Goal: Task Accomplishment & Management: Use online tool/utility

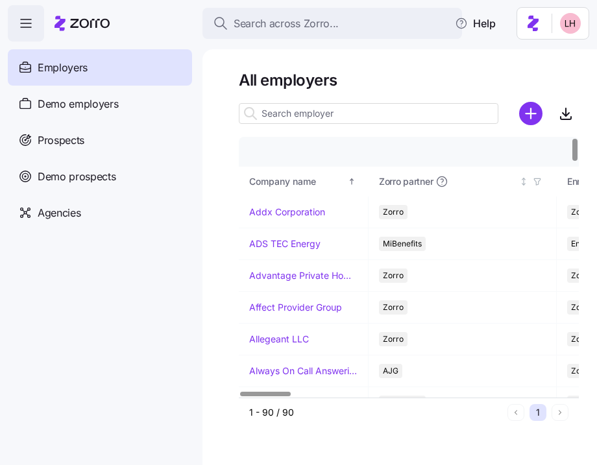
click at [332, 117] on input at bounding box center [369, 113] width 260 height 21
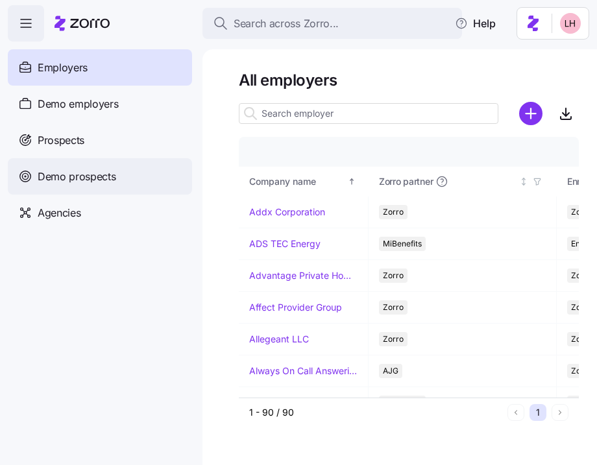
click at [108, 173] on span "Demo prospects" at bounding box center [77, 177] width 79 height 16
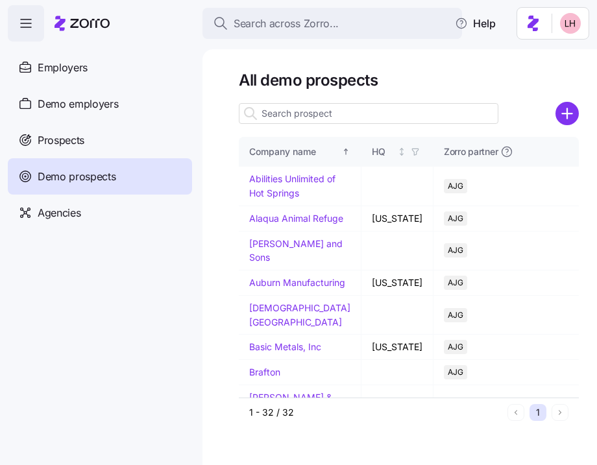
click at [338, 109] on input at bounding box center [369, 113] width 260 height 21
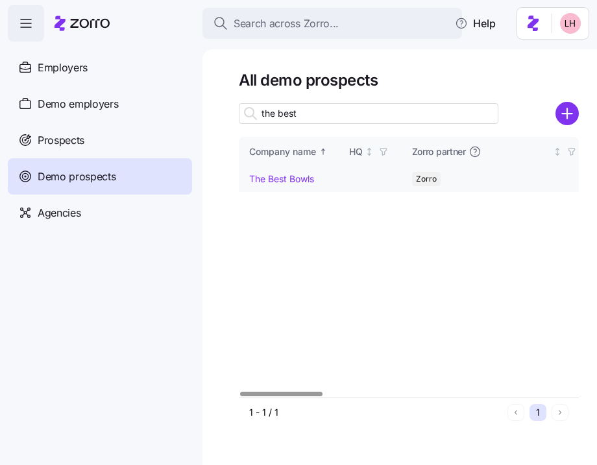
type input "the best"
click at [299, 178] on link "The Best Bowls" at bounding box center [281, 178] width 65 height 11
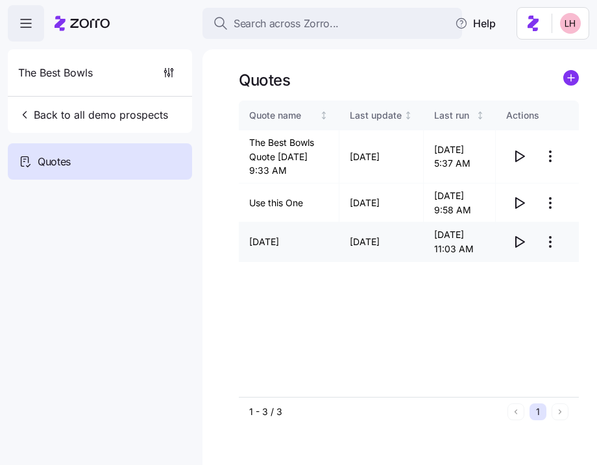
click at [522, 250] on icon "button" at bounding box center [520, 242] width 16 height 16
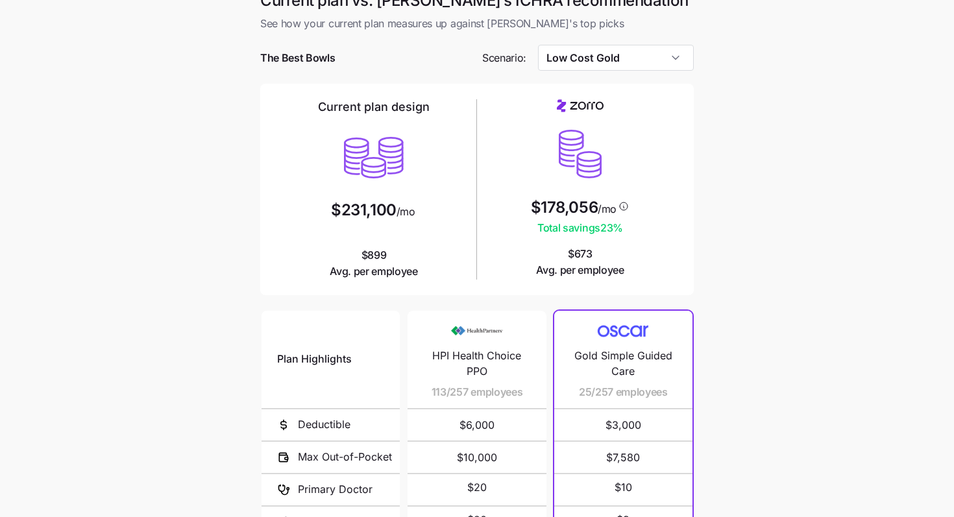
scroll to position [23, 0]
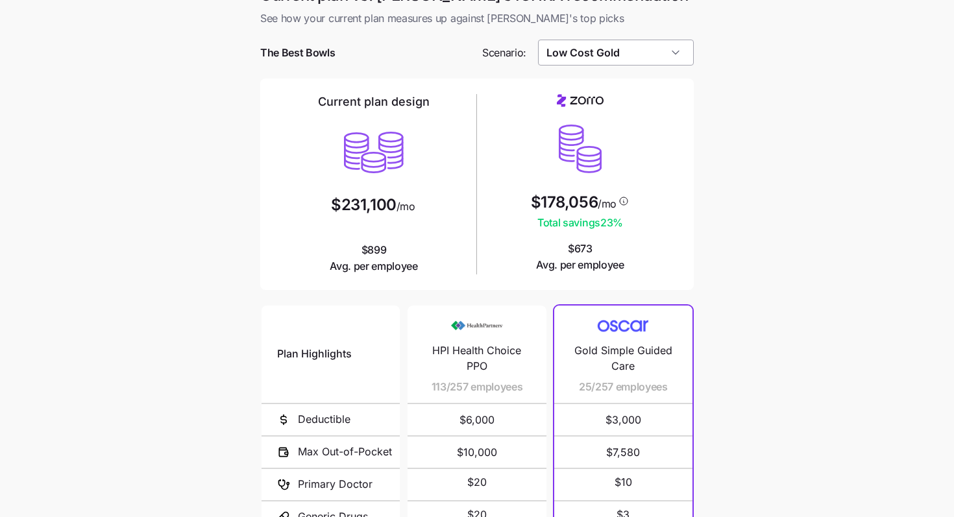
click at [597, 55] on input "Low Cost Gold" at bounding box center [616, 53] width 156 height 26
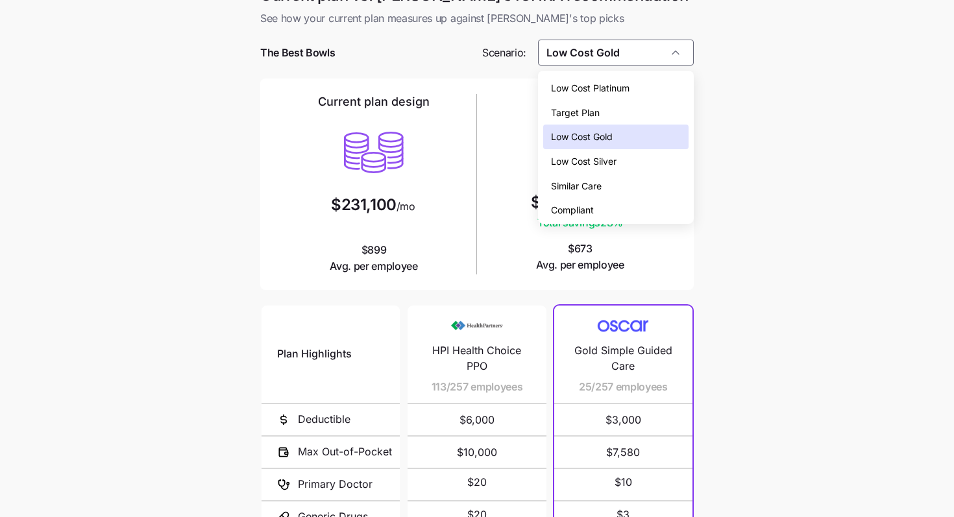
click at [597, 112] on div "Target Plan" at bounding box center [616, 113] width 146 height 25
type input "Target Plan"
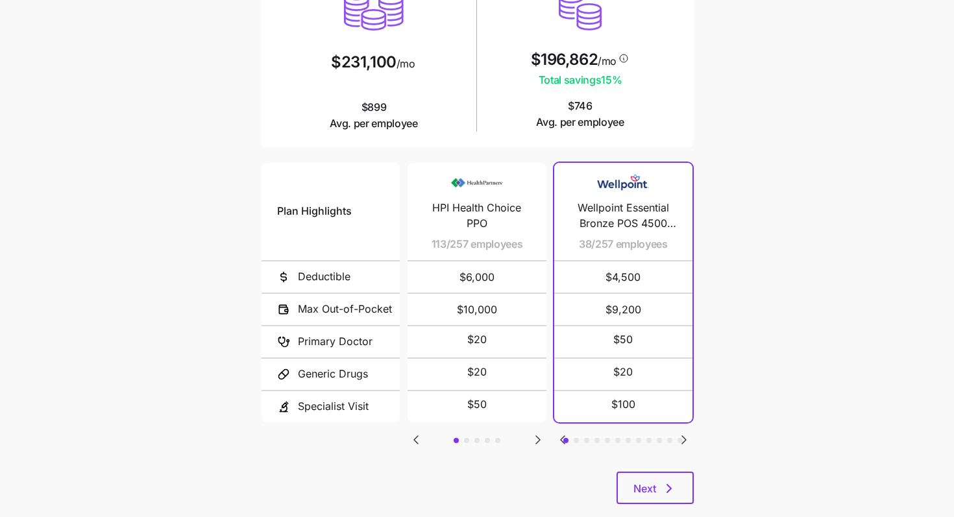
scroll to position [167, 0]
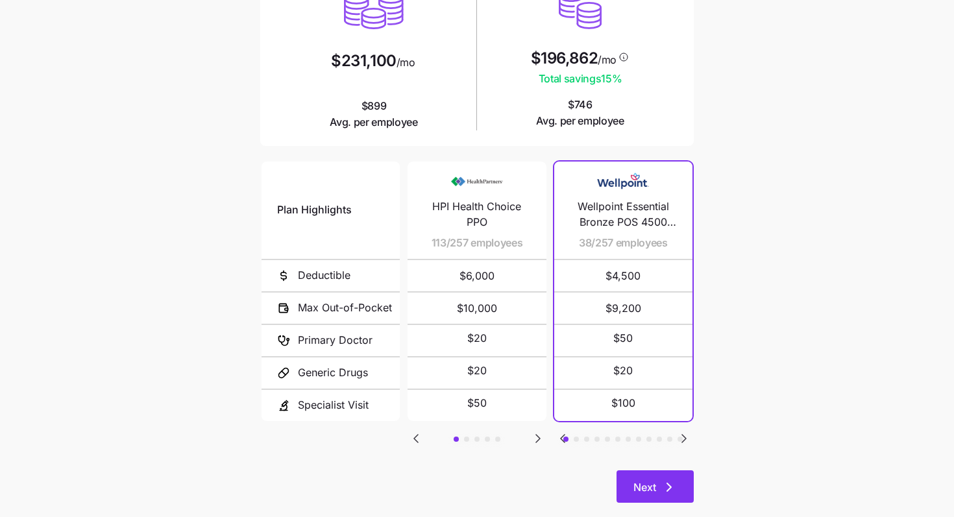
click at [597, 465] on icon "button" at bounding box center [669, 488] width 16 height 16
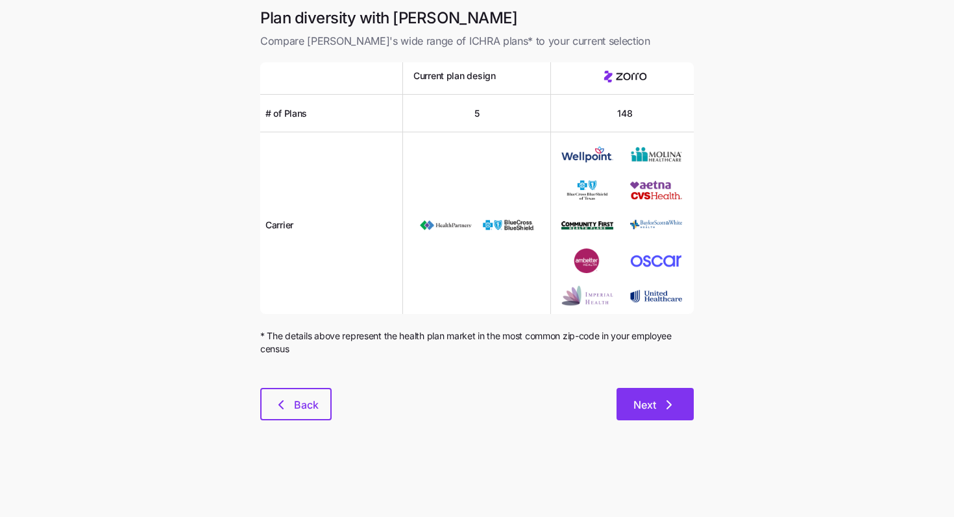
click at [597, 410] on icon "button" at bounding box center [669, 405] width 16 height 16
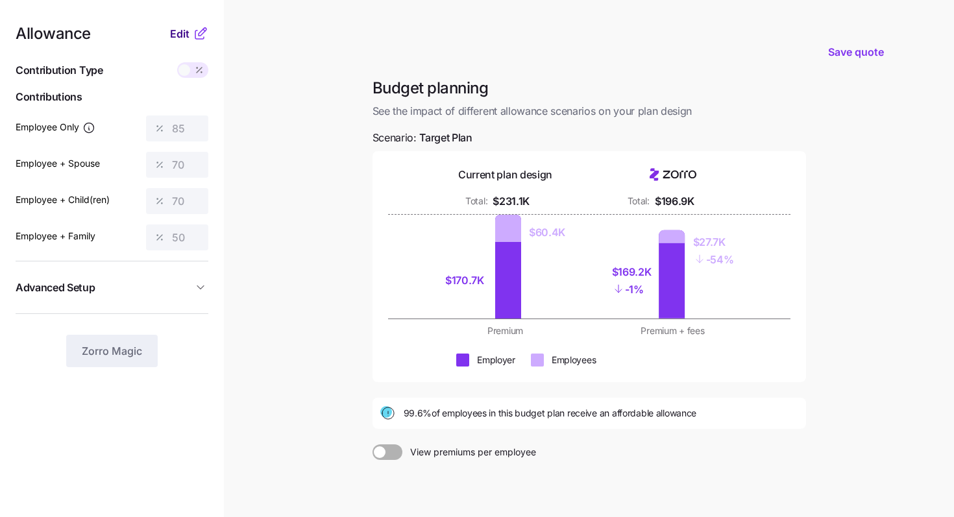
click at [179, 34] on span "Edit" at bounding box center [179, 34] width 19 height 16
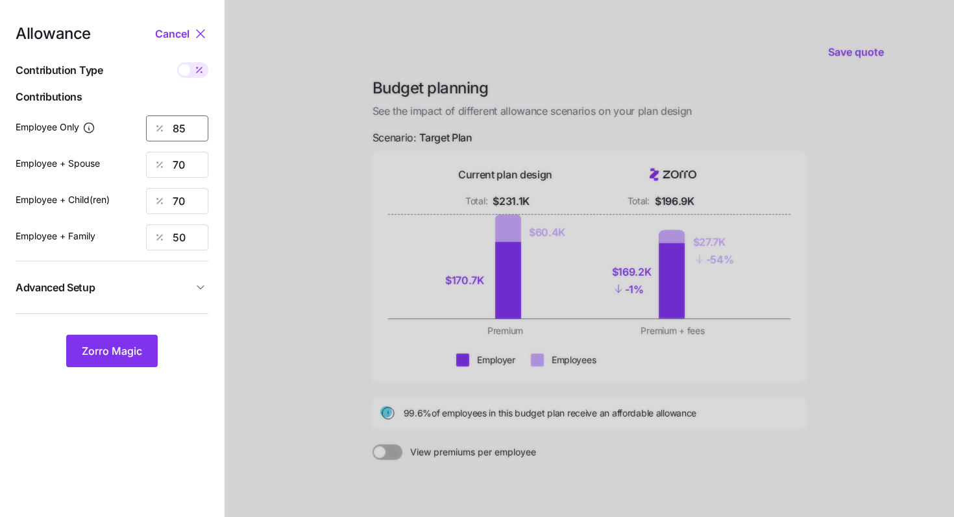
drag, startPoint x: 185, startPoint y: 125, endPoint x: 128, endPoint y: 117, distance: 57.7
click at [128, 117] on div "Employee Only 85" at bounding box center [112, 129] width 193 height 26
type input "60"
click at [127, 340] on button "Zorro Magic" at bounding box center [112, 351] width 92 height 32
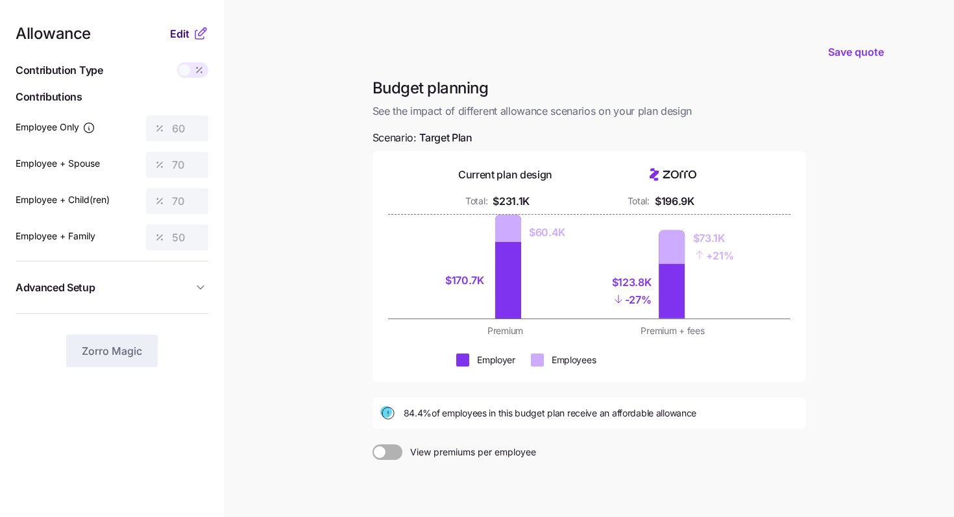
click at [182, 32] on span "Edit" at bounding box center [179, 34] width 19 height 16
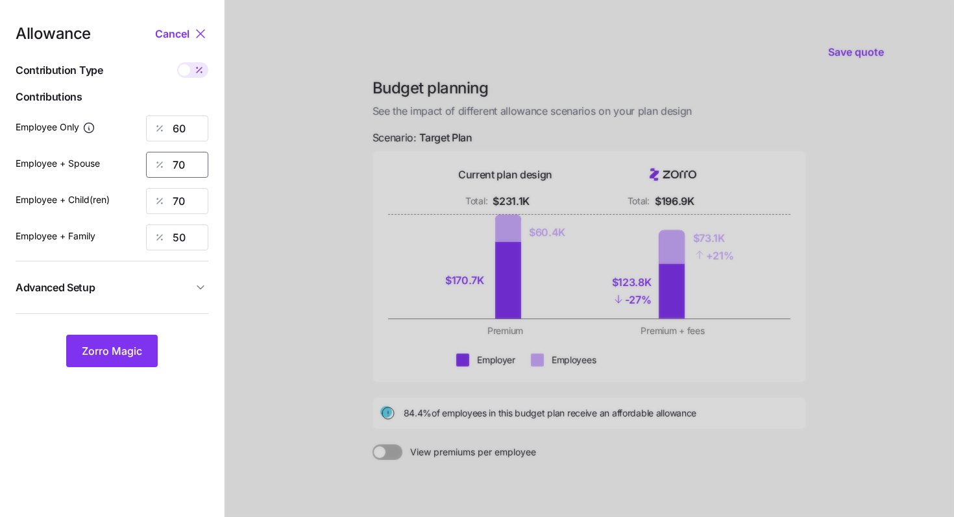
drag, startPoint x: 193, startPoint y: 170, endPoint x: 145, endPoint y: 162, distance: 48.0
click at [146, 163] on input "70" at bounding box center [177, 165] width 62 height 26
type input "60"
click at [99, 349] on span "Zorro Magic" at bounding box center [112, 351] width 60 height 16
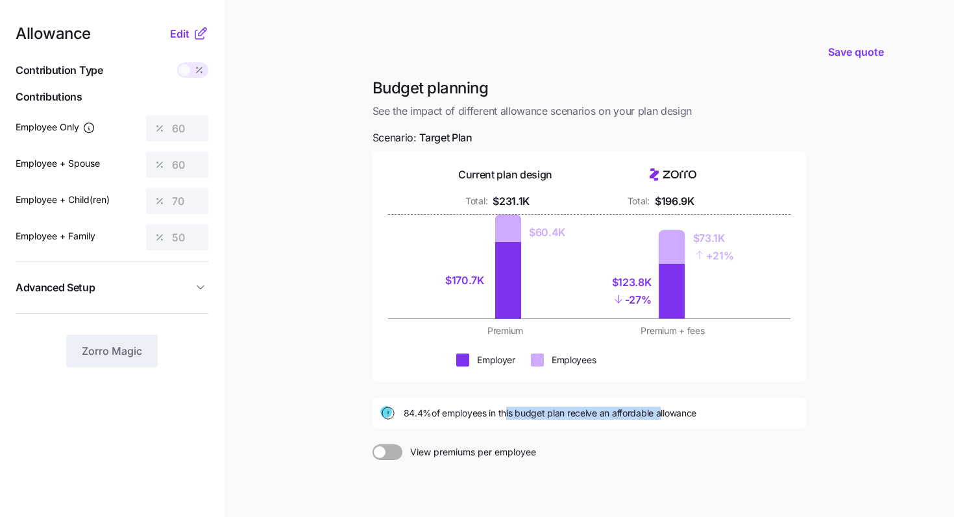
drag, startPoint x: 661, startPoint y: 414, endPoint x: 504, endPoint y: 408, distance: 156.5
click at [504, 408] on span "84.4% of employees in this budget plan receive an affordable allowance" at bounding box center [550, 413] width 293 height 13
click at [597, 371] on div "Current plan design Total: $231.1K Total: $196.9K $170.7K $60.4K $123.8K - 27% …" at bounding box center [590, 266] width 434 height 231
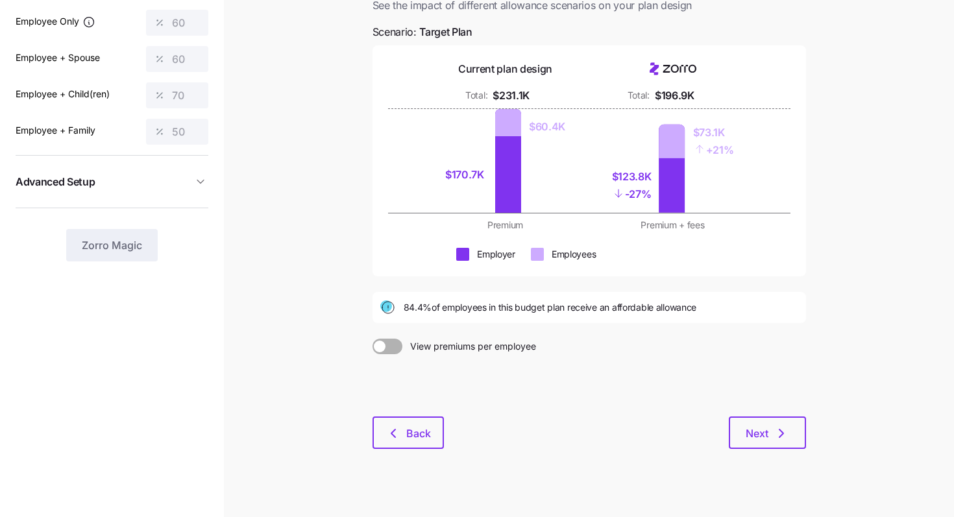
scroll to position [119, 0]
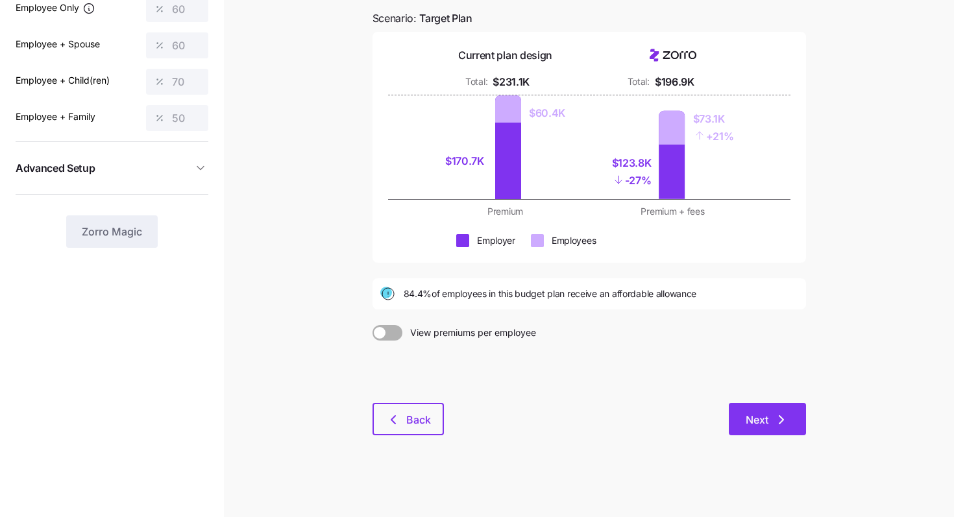
click at [597, 418] on icon "button" at bounding box center [782, 420] width 16 height 16
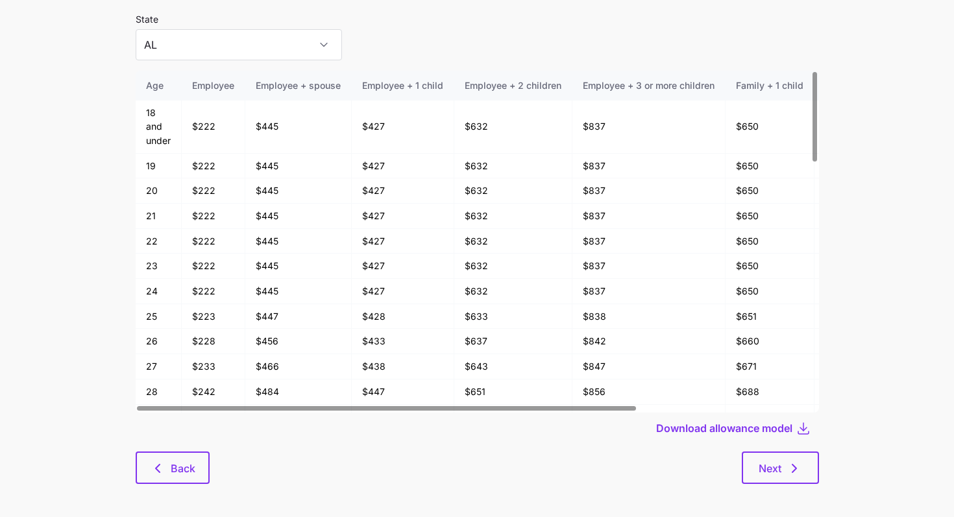
scroll to position [69, 0]
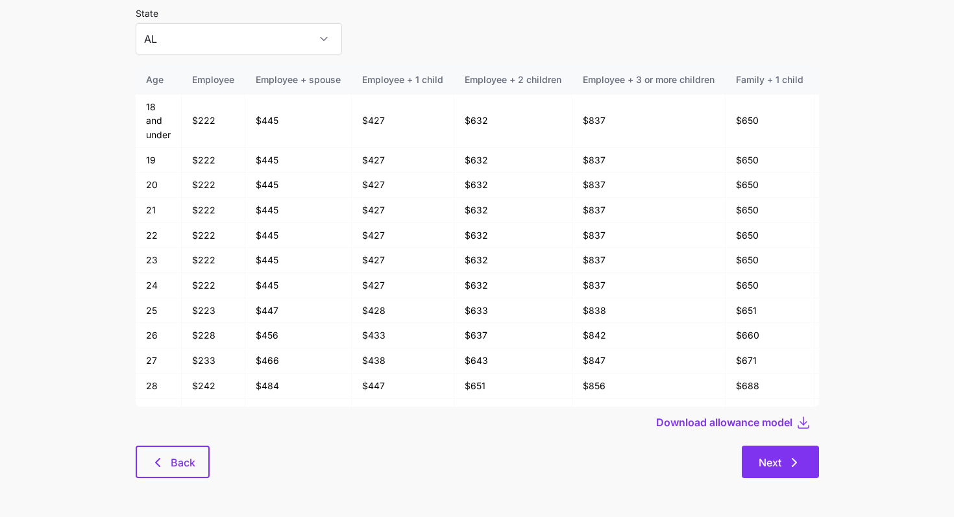
click at [597, 460] on icon "button" at bounding box center [795, 463] width 4 height 8
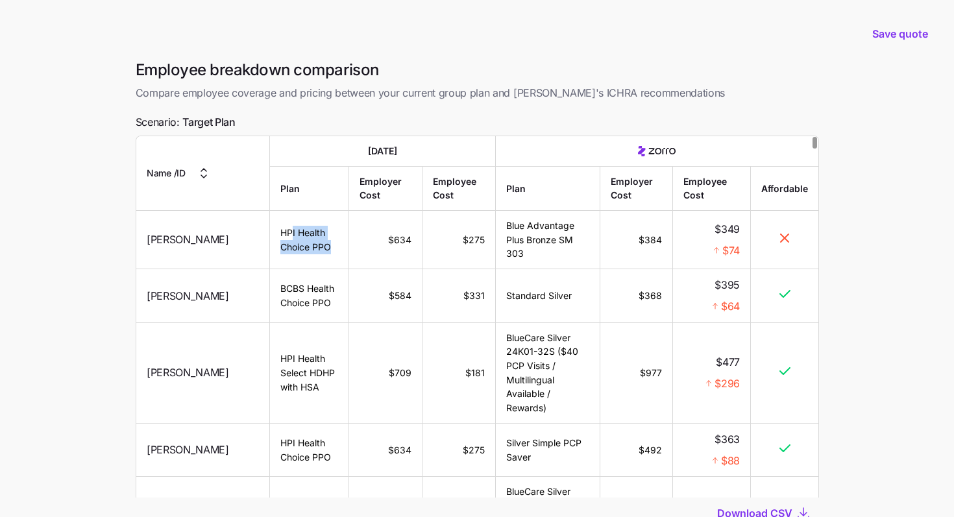
drag, startPoint x: 291, startPoint y: 248, endPoint x: 251, endPoint y: 231, distance: 43.6
click at [270, 231] on td "HPI Health Choice PPO" at bounding box center [309, 240] width 79 height 58
drag, startPoint x: 550, startPoint y: 241, endPoint x: 520, endPoint y: 233, distance: 31.5
click at [520, 233] on td "Blue Advantage Plus Bronze SM 303" at bounding box center [547, 240] width 105 height 58
drag, startPoint x: 240, startPoint y: 122, endPoint x: 156, endPoint y: 115, distance: 84.0
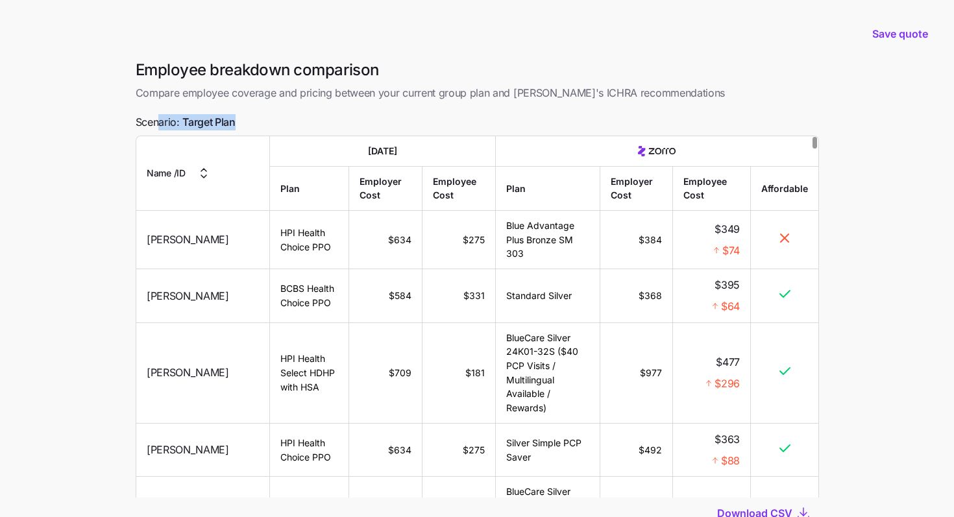
click at [156, 115] on div "Employee breakdown comparison Compare employee coverage and pricing between you…" at bounding box center [477, 326] width 704 height 533
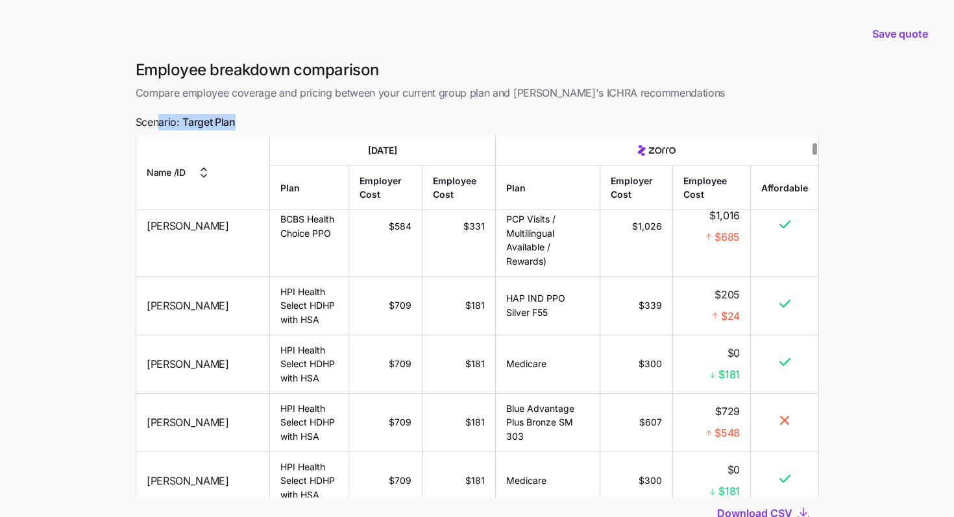
scroll to position [98, 0]
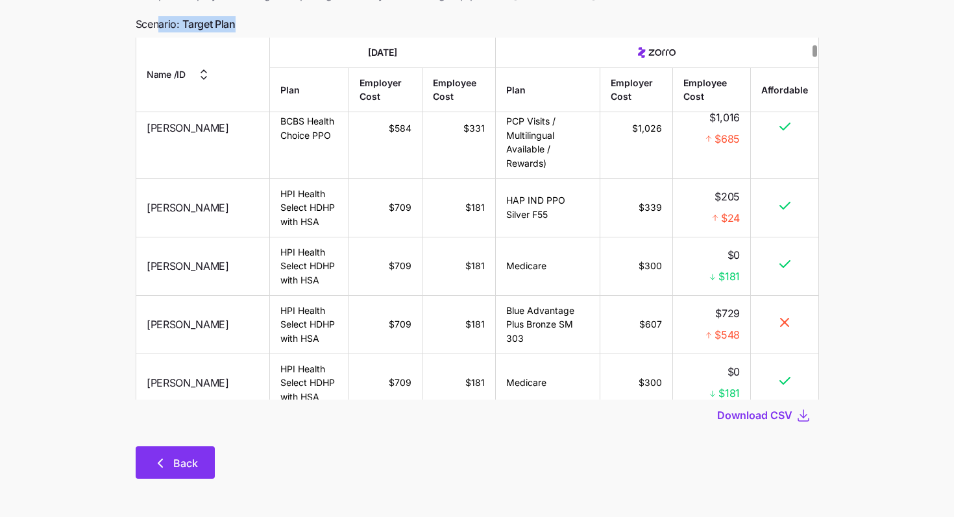
click at [183, 451] on button "Back" at bounding box center [175, 463] width 79 height 32
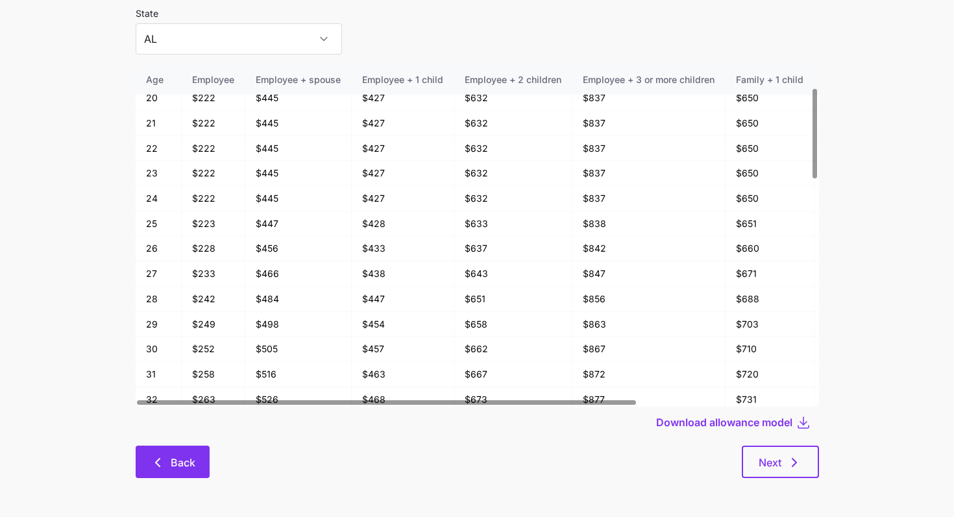
scroll to position [69, 0]
click at [181, 452] on button "Back" at bounding box center [173, 463] width 74 height 32
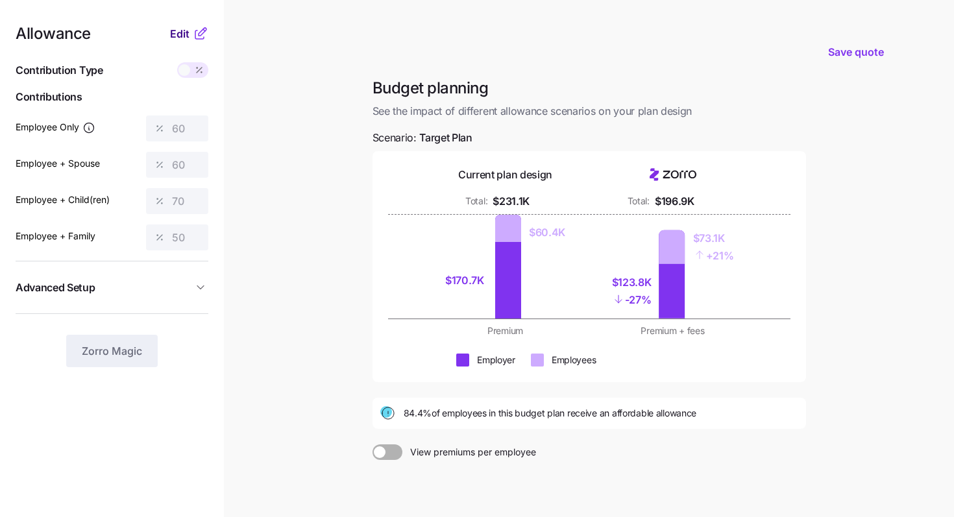
click at [180, 39] on span "Edit" at bounding box center [179, 34] width 19 height 16
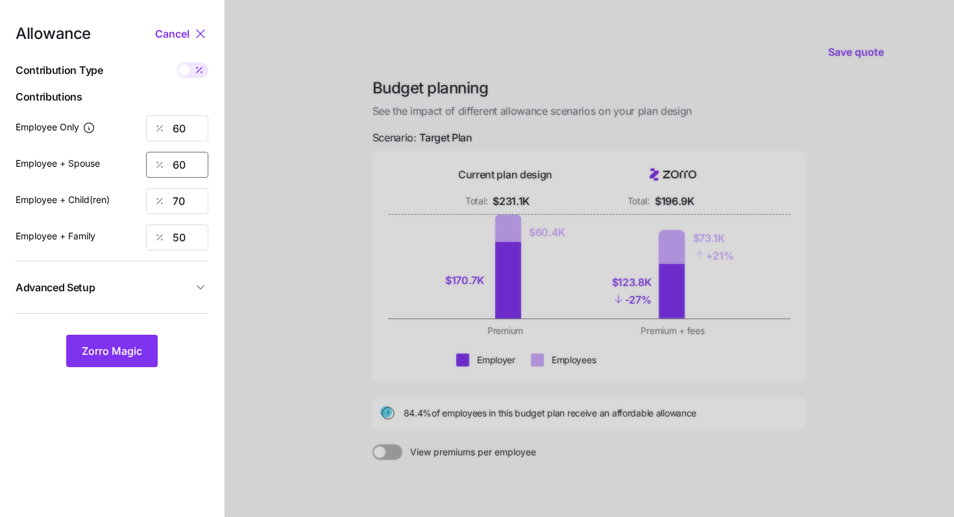
drag, startPoint x: 191, startPoint y: 171, endPoint x: 145, endPoint y: 165, distance: 46.5
click at [146, 165] on input "60" at bounding box center [177, 165] width 62 height 26
type input "40"
drag, startPoint x: 189, startPoint y: 207, endPoint x: 140, endPoint y: 206, distance: 48.7
click at [140, 206] on div "Employee + Child(ren) 70" at bounding box center [112, 201] width 193 height 26
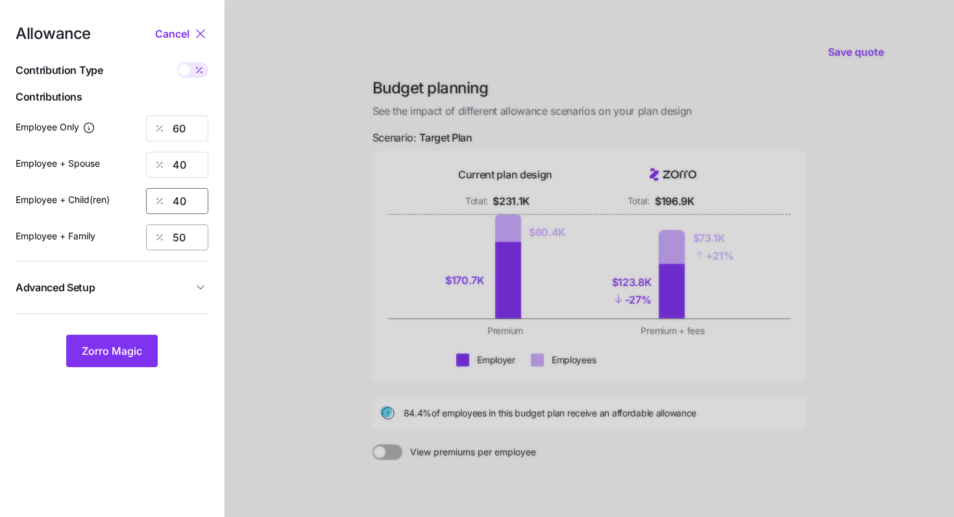
type input "40"
drag, startPoint x: 194, startPoint y: 239, endPoint x: 141, endPoint y: 234, distance: 53.4
click at [143, 236] on div "Employee + Family 50" at bounding box center [112, 238] width 193 height 26
type input "40"
click at [155, 292] on span "Advanced Setup" at bounding box center [104, 288] width 177 height 16
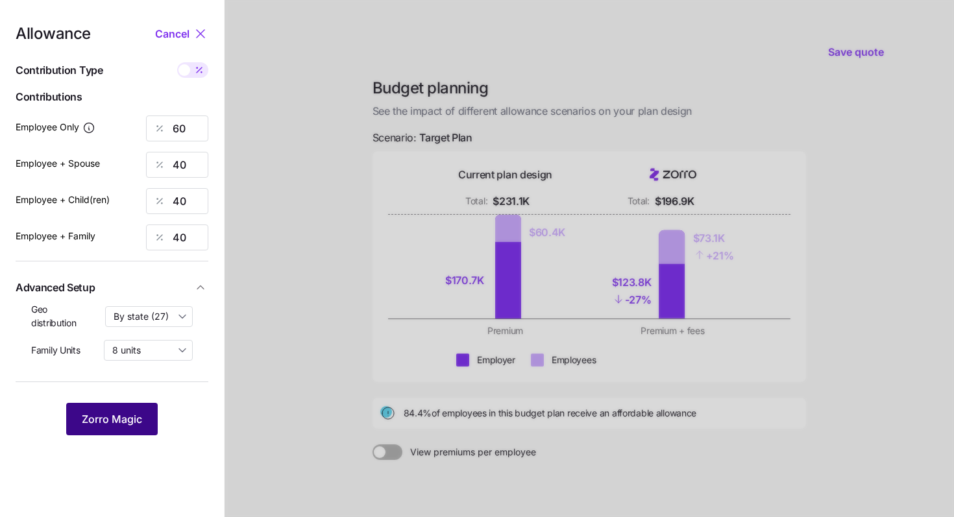
click at [131, 425] on span "Zorro Magic" at bounding box center [112, 420] width 60 height 16
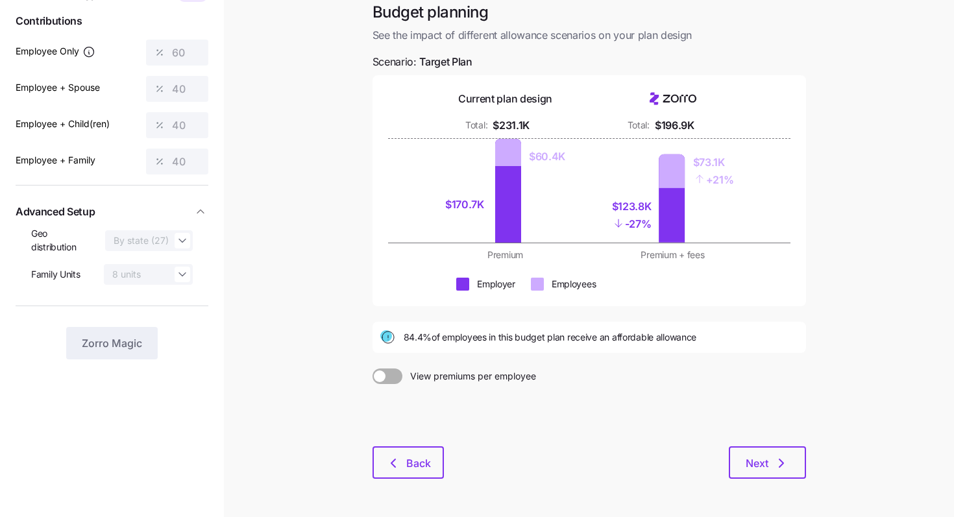
scroll to position [108, 0]
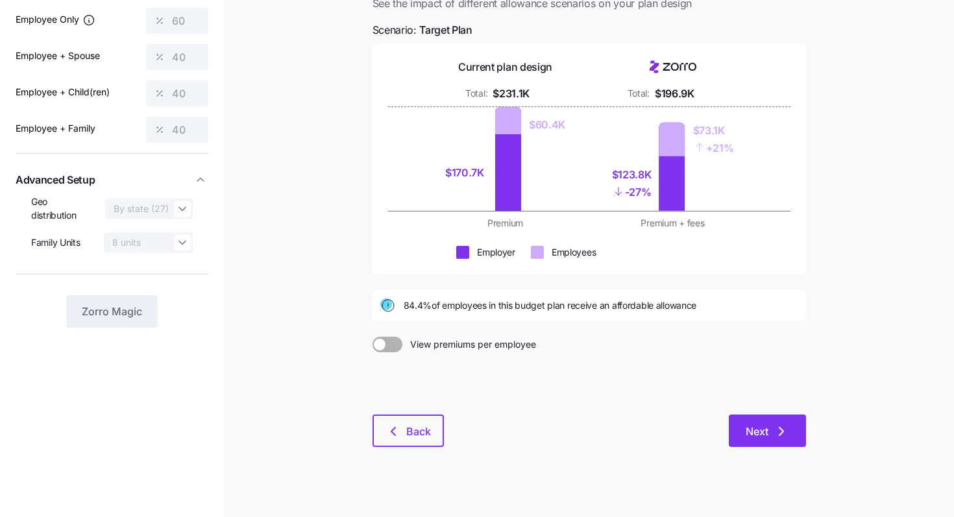
click at [597, 431] on span "Next" at bounding box center [767, 432] width 43 height 16
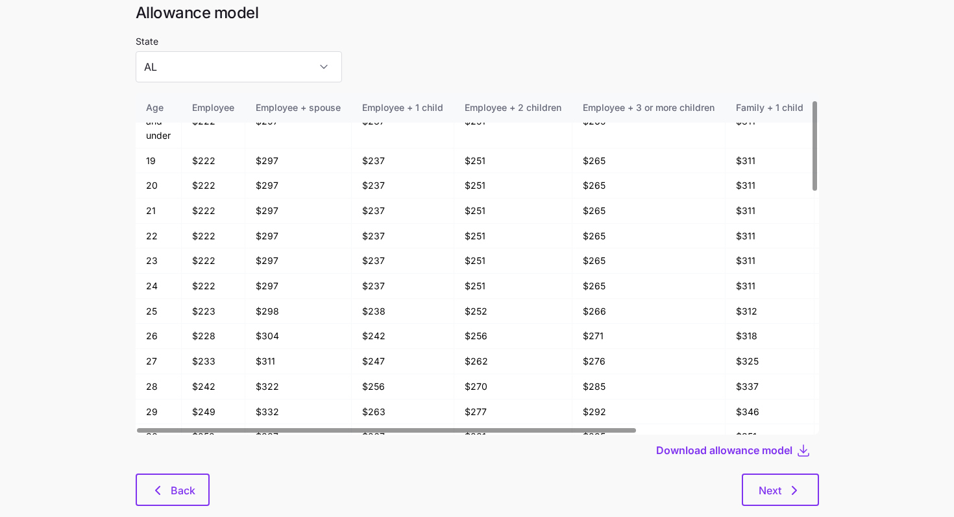
scroll to position [53, 0]
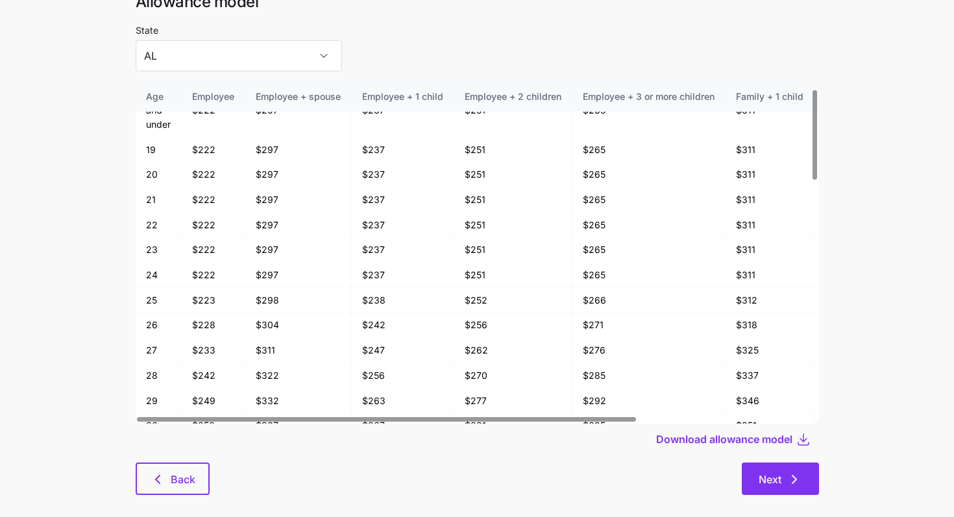
click at [597, 465] on span "Next" at bounding box center [770, 480] width 23 height 16
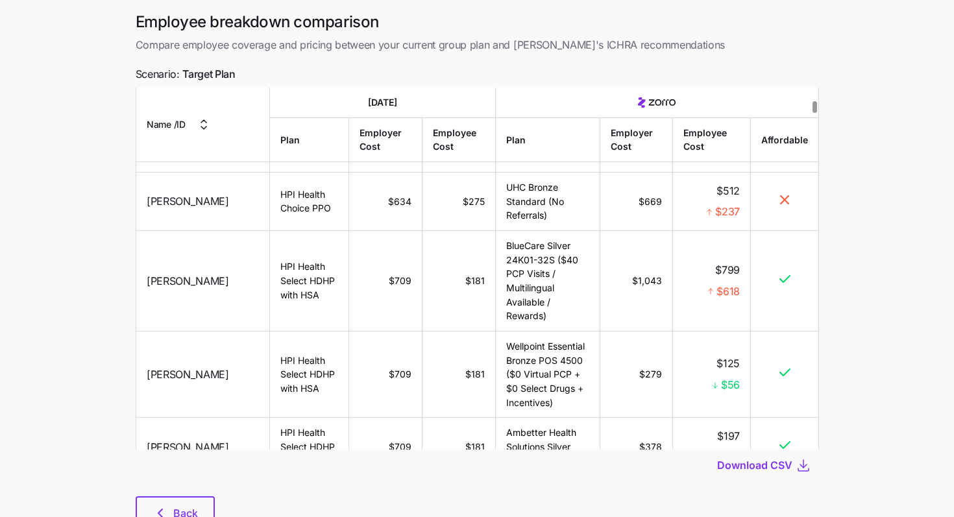
scroll to position [608, 0]
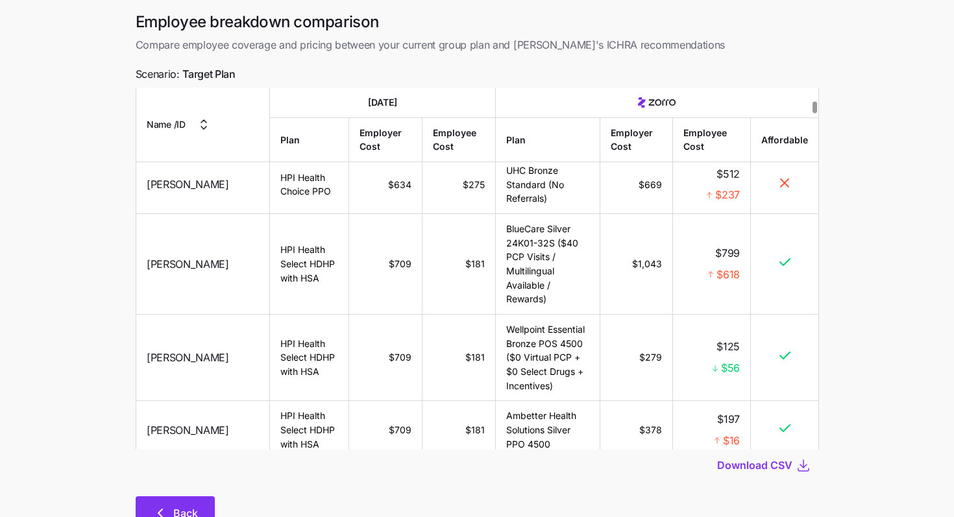
click at [186, 465] on button "Back" at bounding box center [175, 513] width 79 height 32
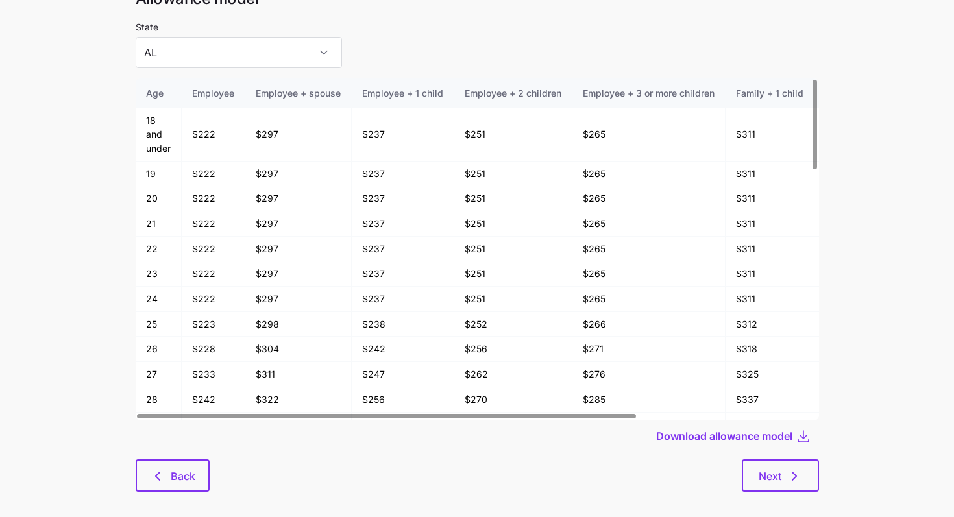
scroll to position [69, 0]
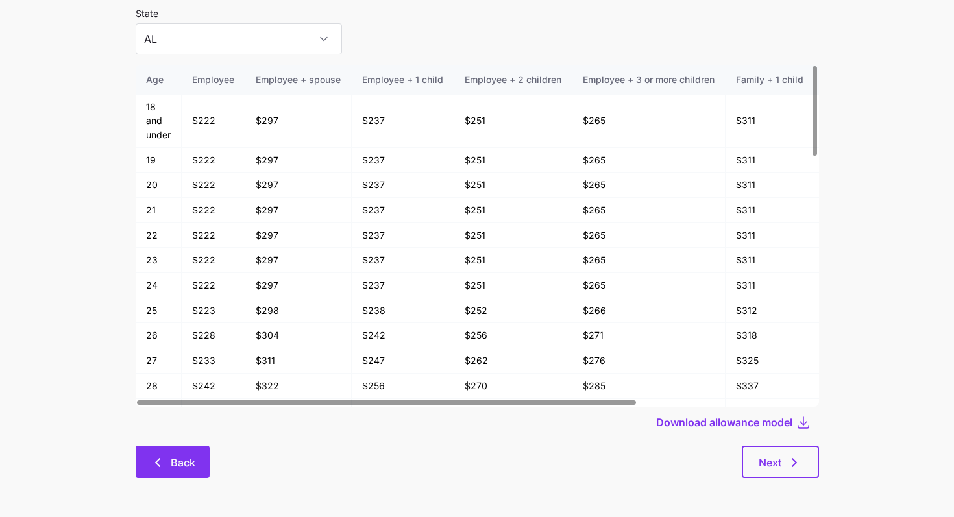
click at [167, 465] on span "Back" at bounding box center [173, 463] width 40 height 16
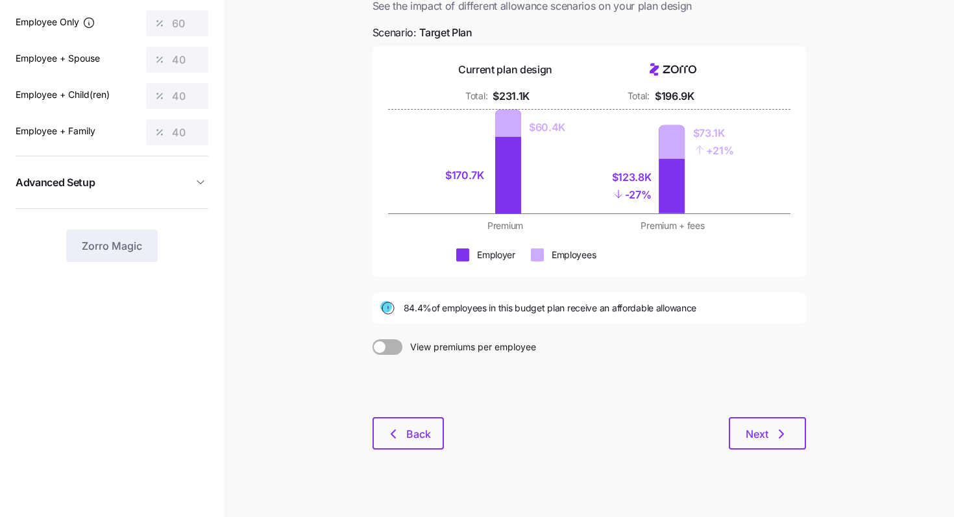
scroll to position [121, 0]
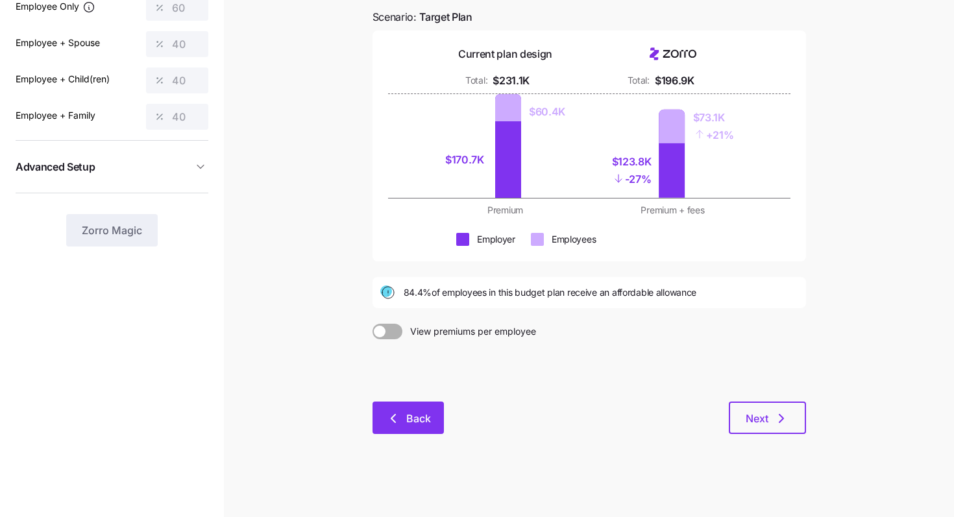
click at [419, 417] on span "Back" at bounding box center [418, 419] width 25 height 16
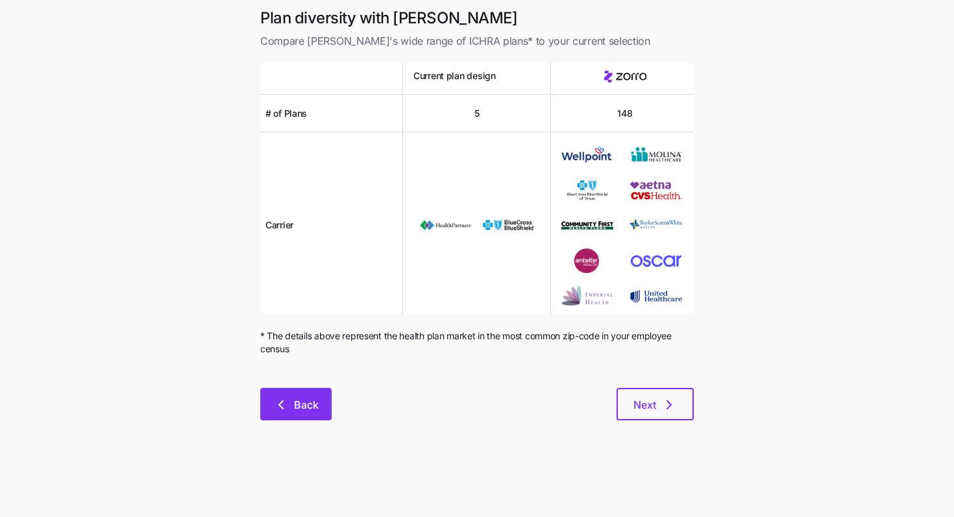
click at [302, 396] on button "Back" at bounding box center [295, 404] width 71 height 32
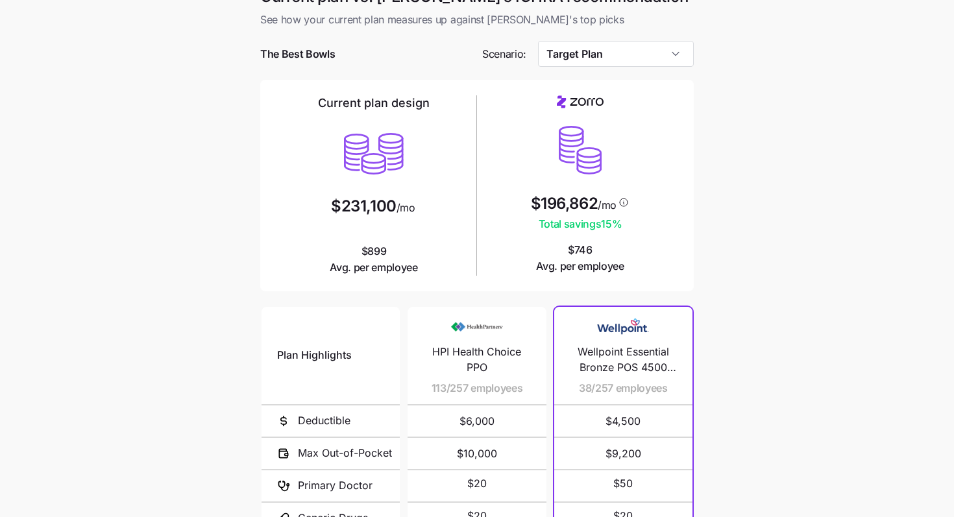
scroll to position [18, 0]
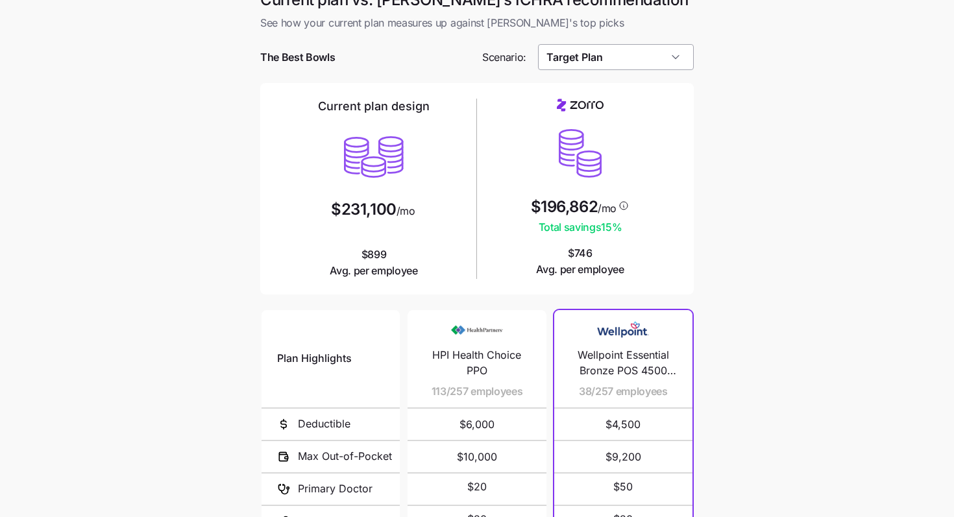
click at [597, 50] on input "Target Plan" at bounding box center [616, 57] width 156 height 26
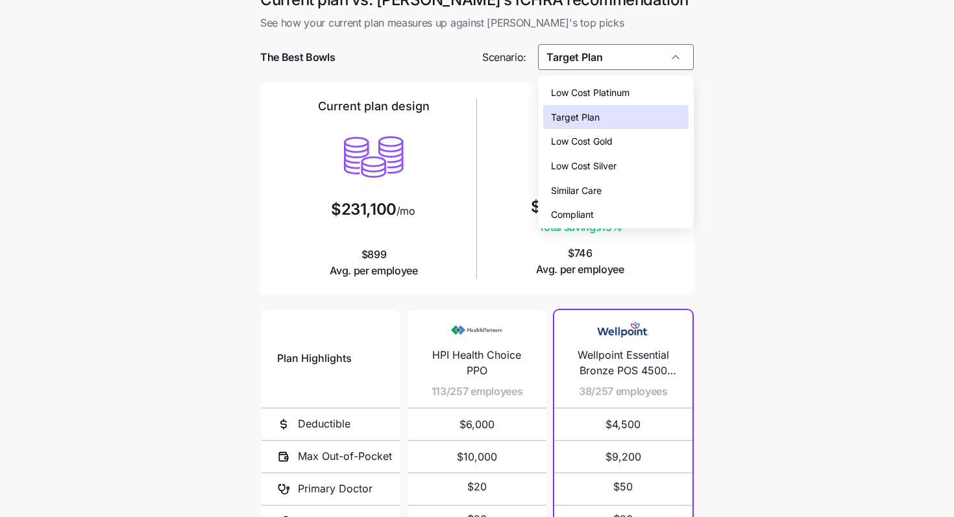
click at [597, 146] on div "Low Cost Gold" at bounding box center [616, 141] width 146 height 25
type input "Low Cost Gold"
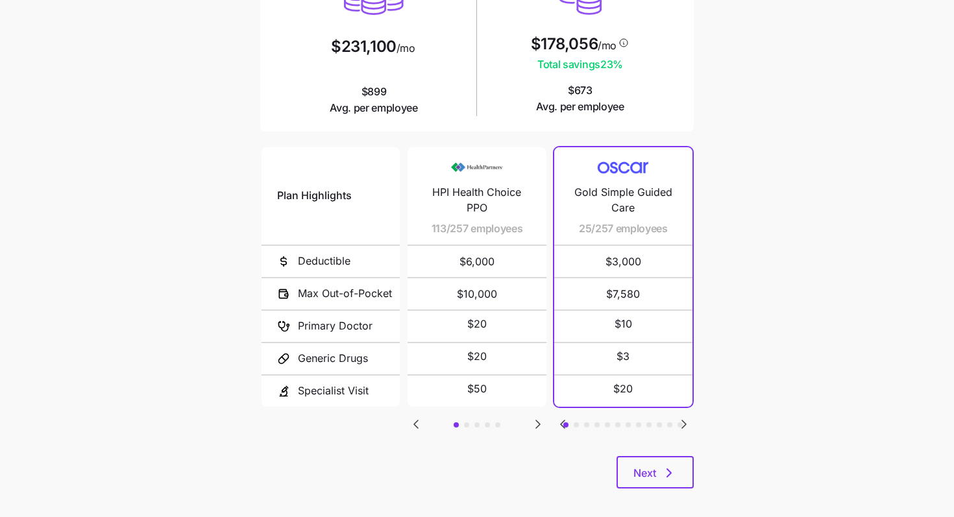
scroll to position [183, 0]
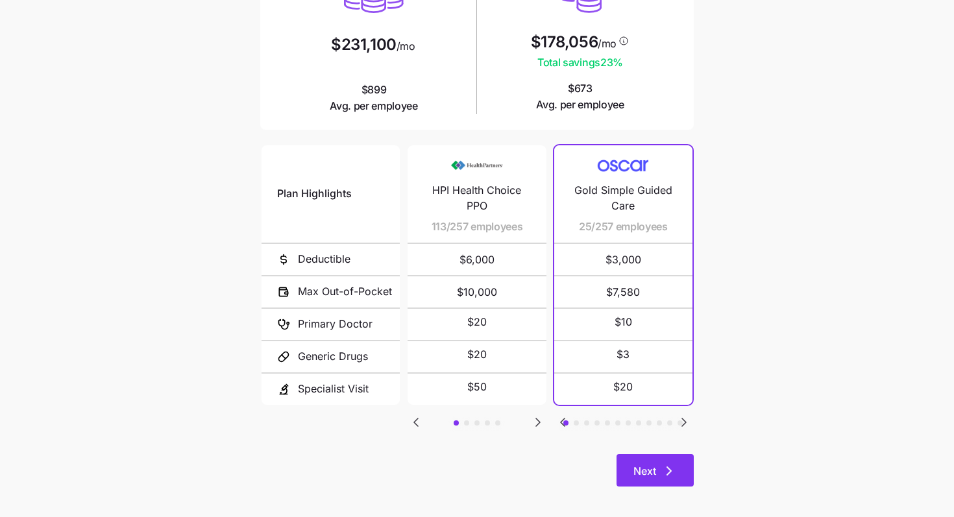
click at [597, 465] on span "Next" at bounding box center [655, 471] width 43 height 16
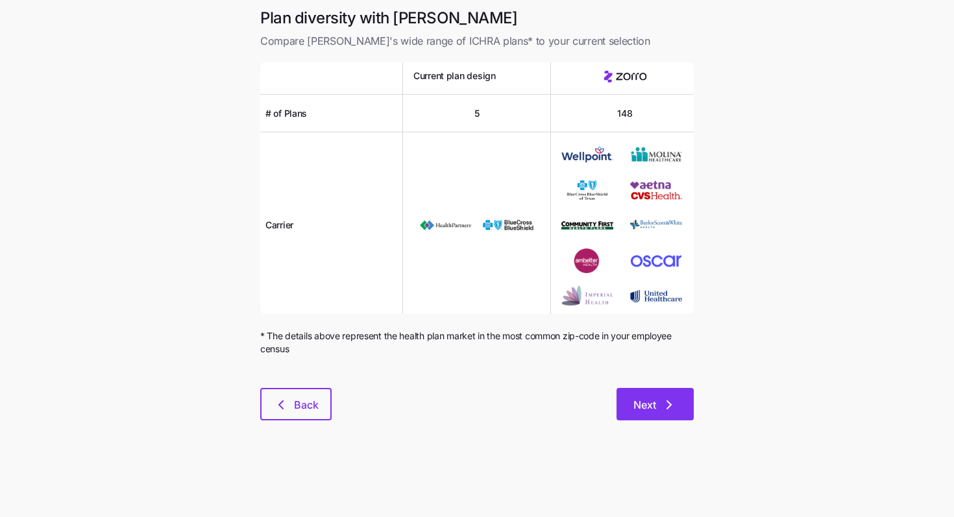
click at [597, 392] on button "Next" at bounding box center [655, 404] width 77 height 32
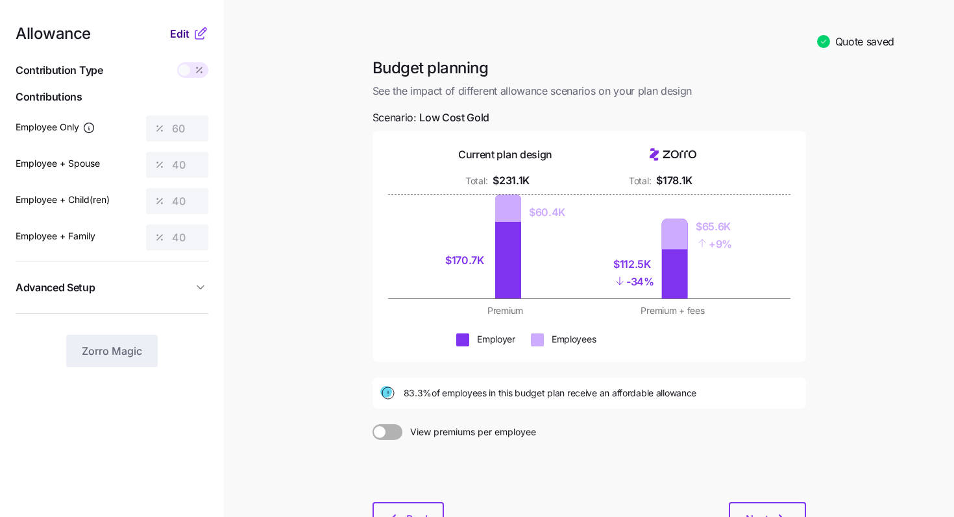
click at [176, 32] on span "Edit" at bounding box center [179, 34] width 19 height 16
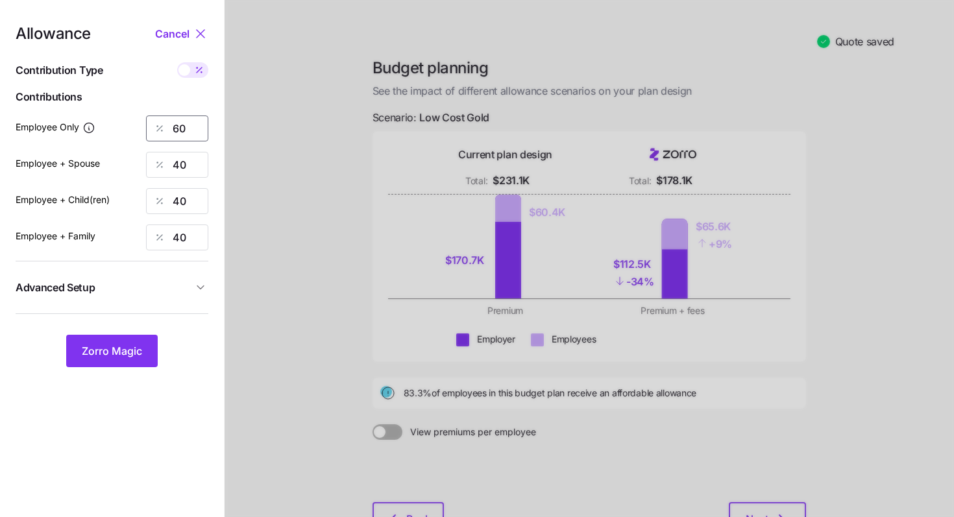
drag, startPoint x: 193, startPoint y: 134, endPoint x: 147, endPoint y: 135, distance: 46.7
click at [147, 135] on div "60" at bounding box center [177, 129] width 62 height 26
type input "70"
click at [223, 105] on nav "Allowance Cancel Contribution Type Use classes Contributions Employee Only 70 E…" at bounding box center [112, 309] width 224 height 618
drag, startPoint x: 190, startPoint y: 162, endPoint x: 151, endPoint y: 162, distance: 38.9
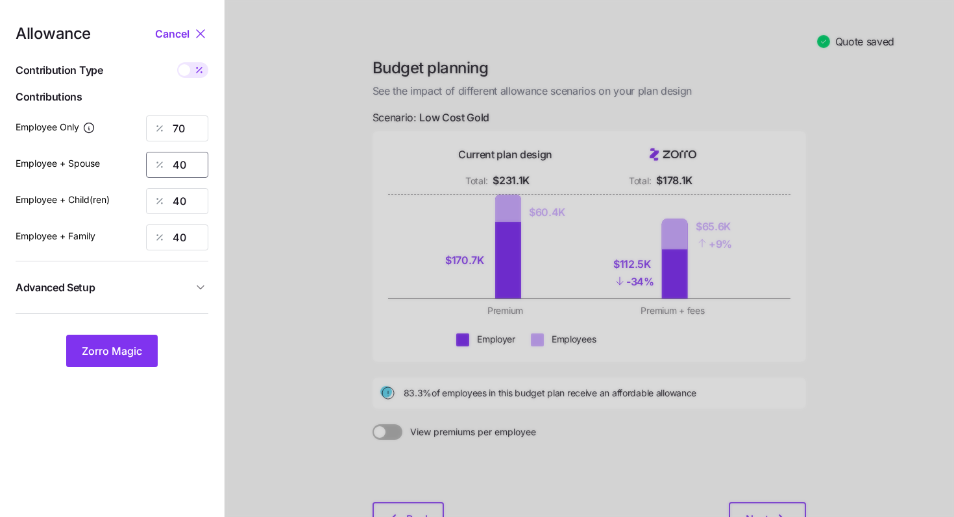
click at [151, 162] on div "40" at bounding box center [177, 165] width 62 height 26
type input "50"
click at [142, 340] on button "Zorro Magic" at bounding box center [112, 351] width 92 height 32
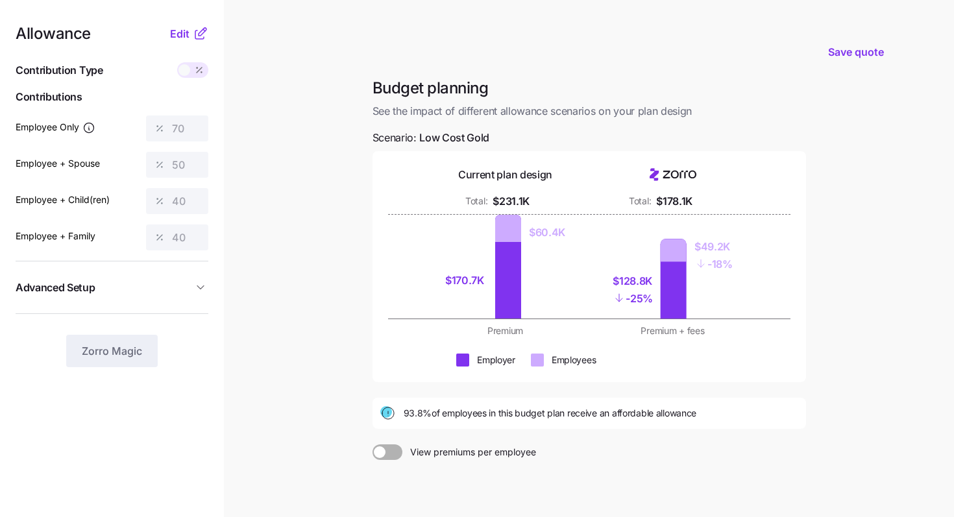
scroll to position [60, 0]
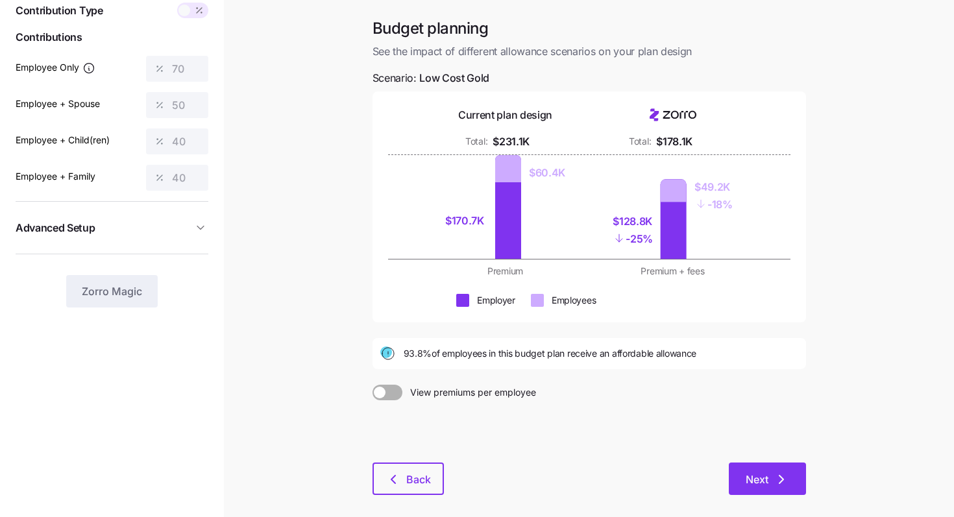
click at [597, 465] on icon "button" at bounding box center [782, 480] width 16 height 16
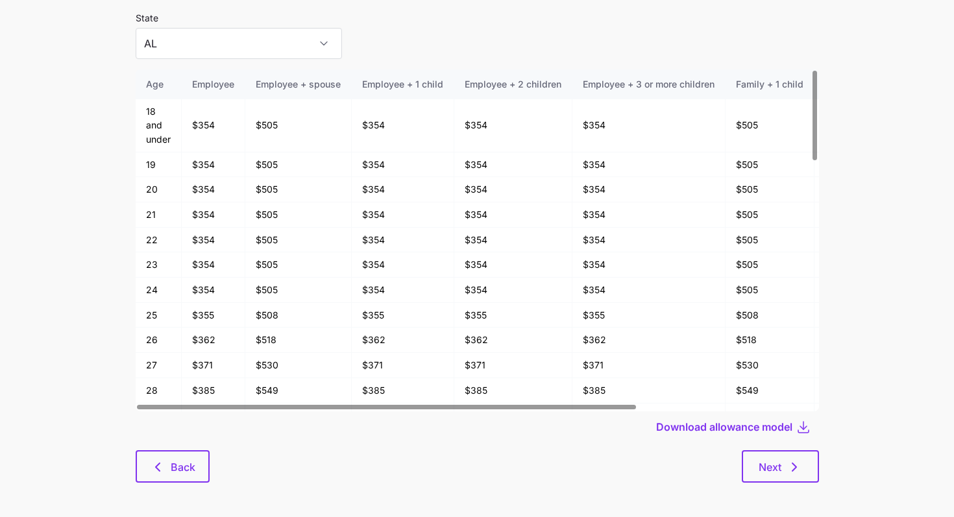
scroll to position [69, 0]
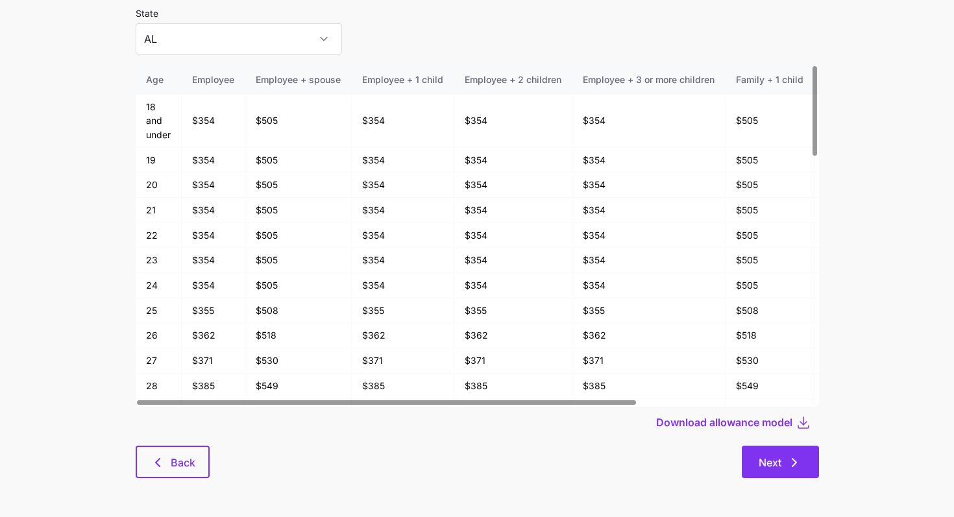
click at [597, 460] on span "Next" at bounding box center [780, 463] width 43 height 16
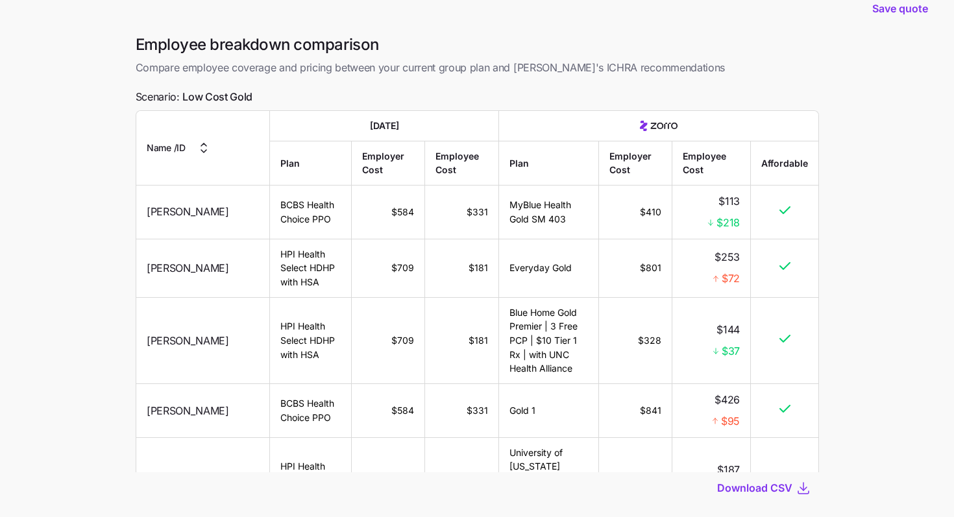
scroll to position [27, 0]
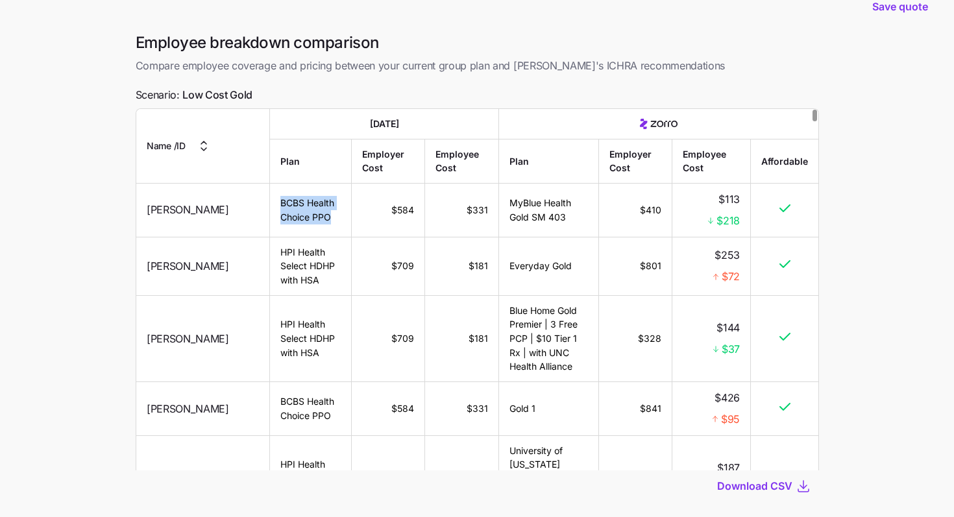
drag, startPoint x: 291, startPoint y: 218, endPoint x: 237, endPoint y: 209, distance: 54.6
click at [270, 209] on td "BCBS Health Choice PPO" at bounding box center [311, 211] width 82 height 54
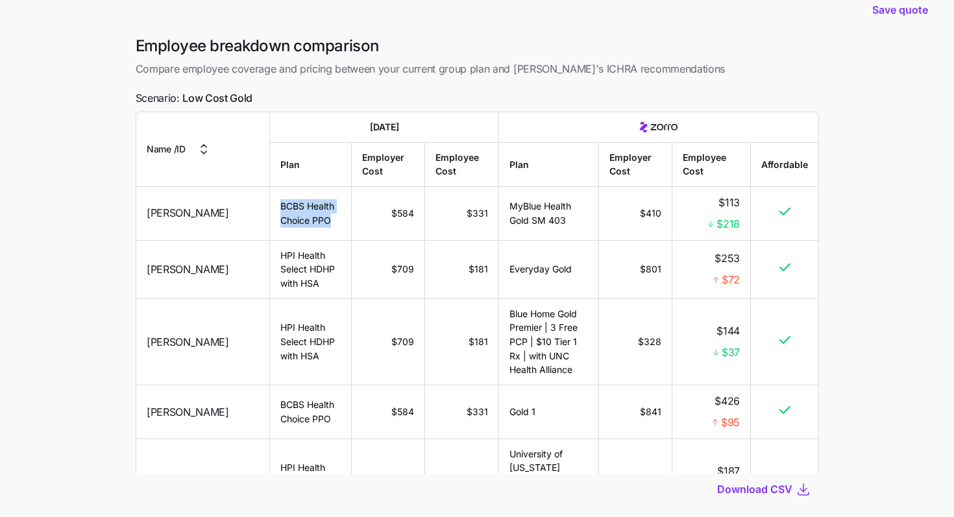
scroll to position [98, 0]
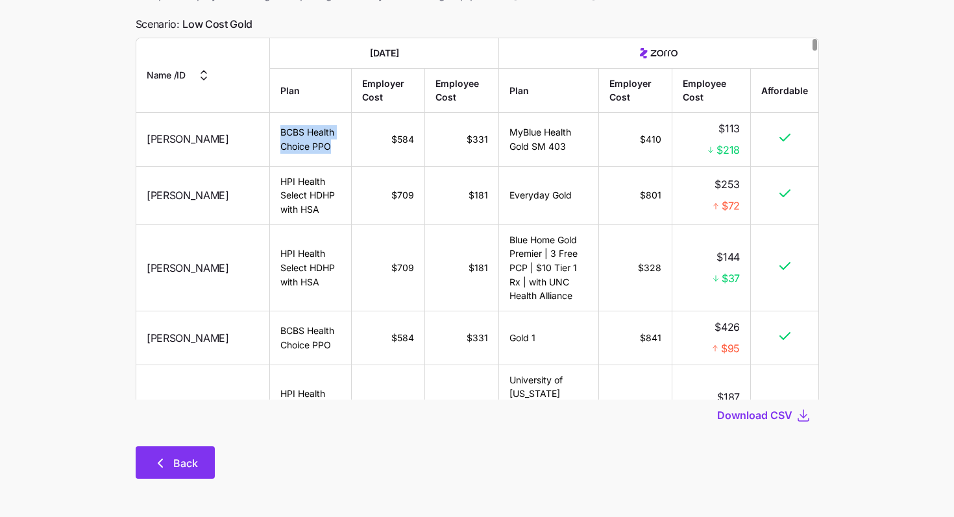
click at [176, 452] on button "Back" at bounding box center [175, 463] width 79 height 32
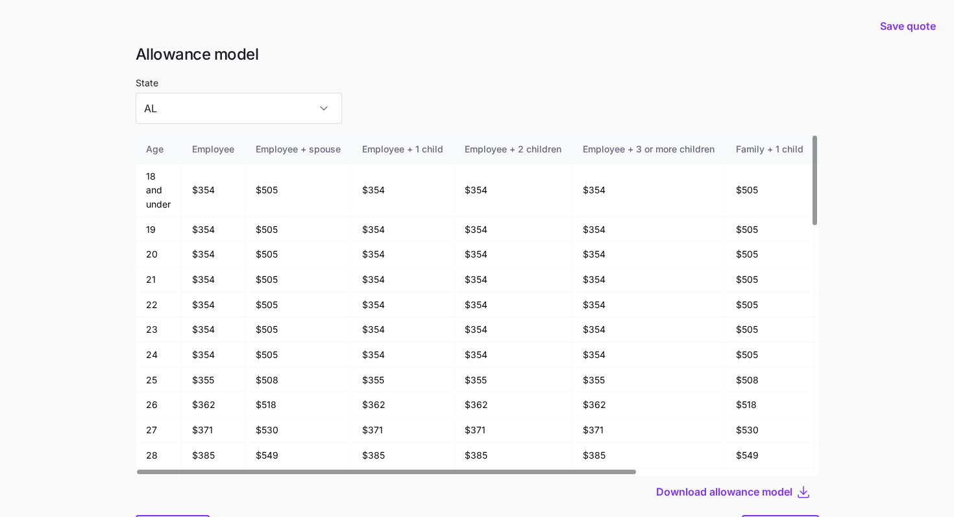
scroll to position [69, 0]
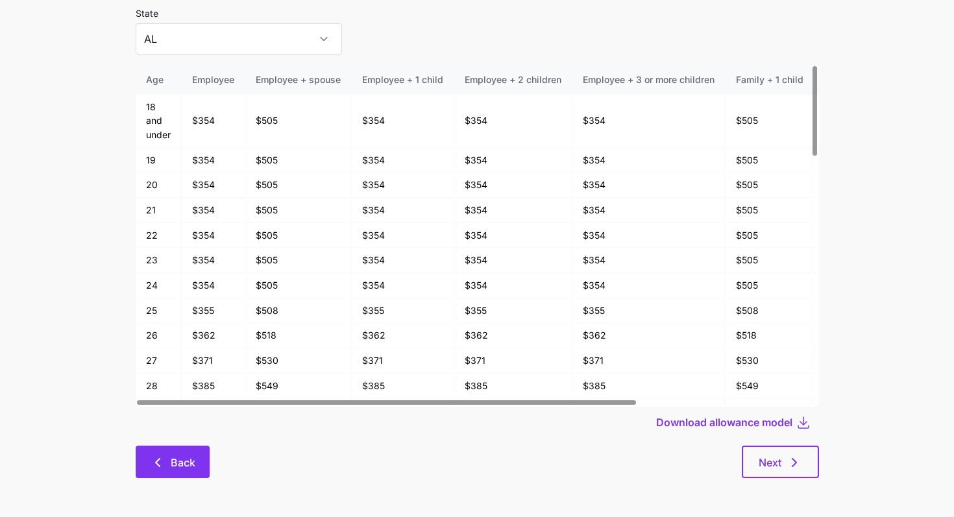
click at [182, 460] on span "Back" at bounding box center [183, 463] width 25 height 16
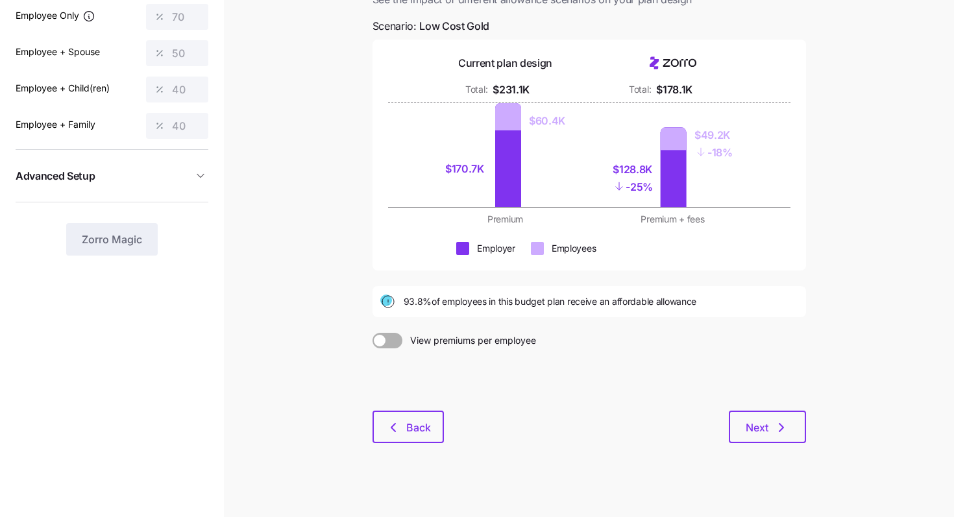
scroll to position [121, 0]
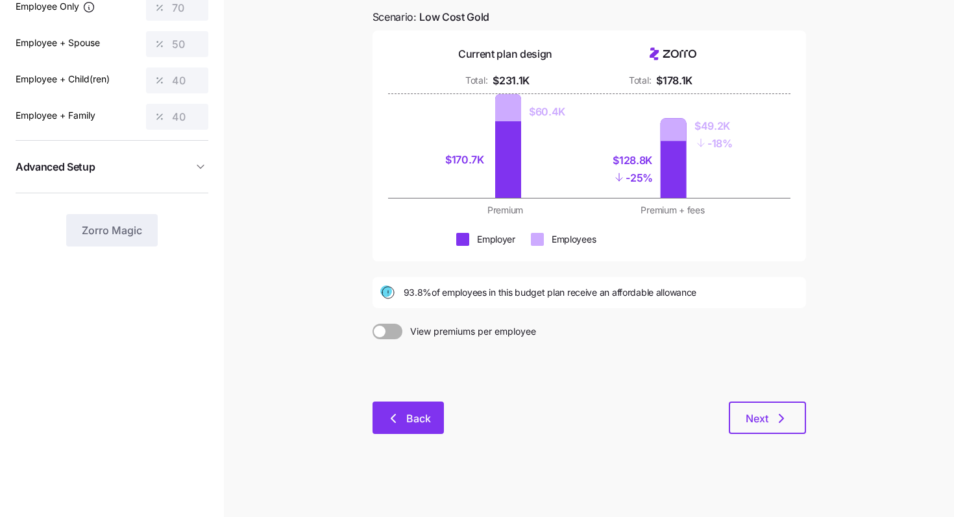
click at [388, 423] on icon "button" at bounding box center [394, 419] width 16 height 16
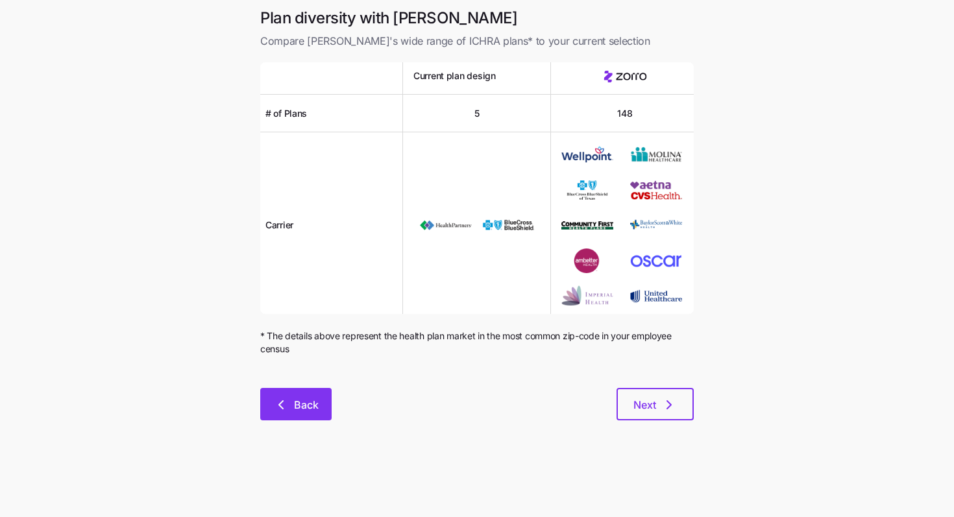
click at [306, 393] on button "Back" at bounding box center [295, 404] width 71 height 32
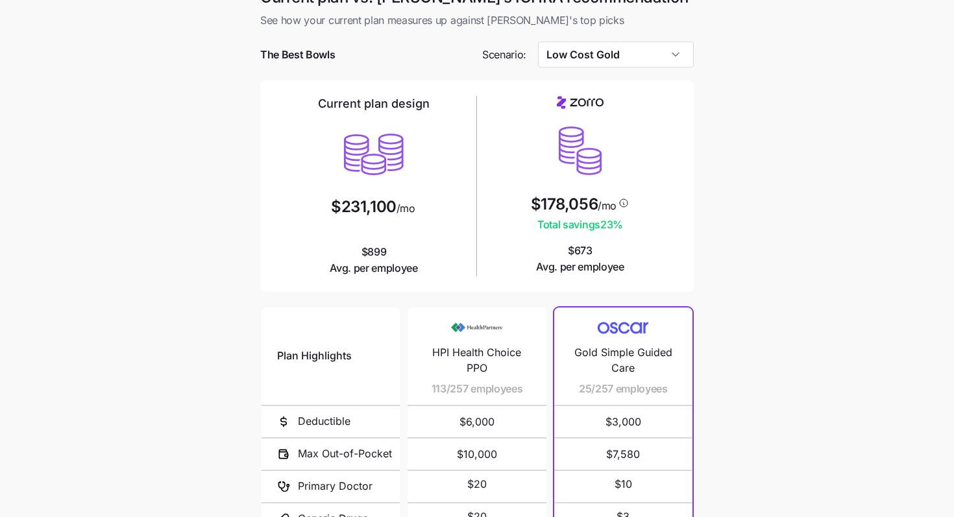
scroll to position [20, 0]
click at [597, 64] on input "Low Cost Gold" at bounding box center [616, 55] width 156 height 26
click at [597, 225] on main "Current plan vs. Zorro’s ICHRA recommendation See how your current plan measure…" at bounding box center [477, 334] width 954 height 709
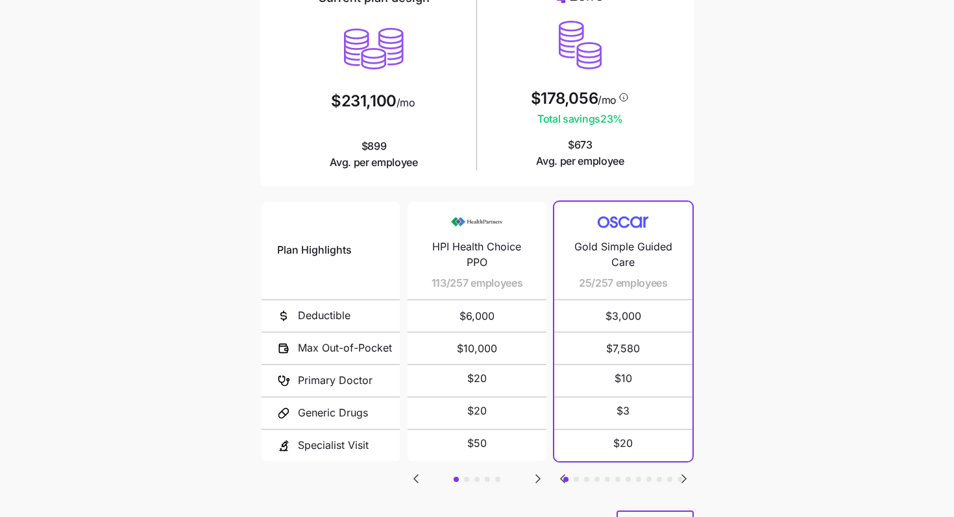
scroll to position [158, 0]
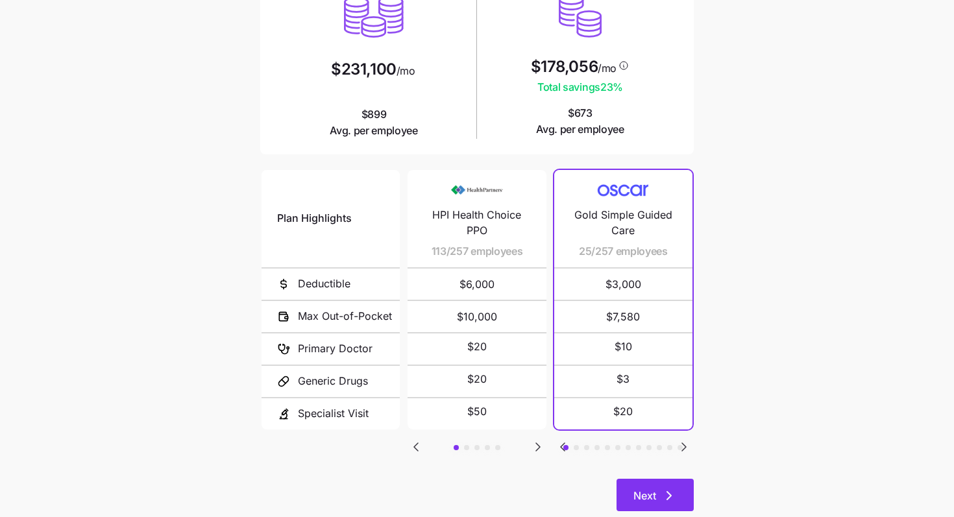
click at [597, 465] on button "Next" at bounding box center [655, 495] width 77 height 32
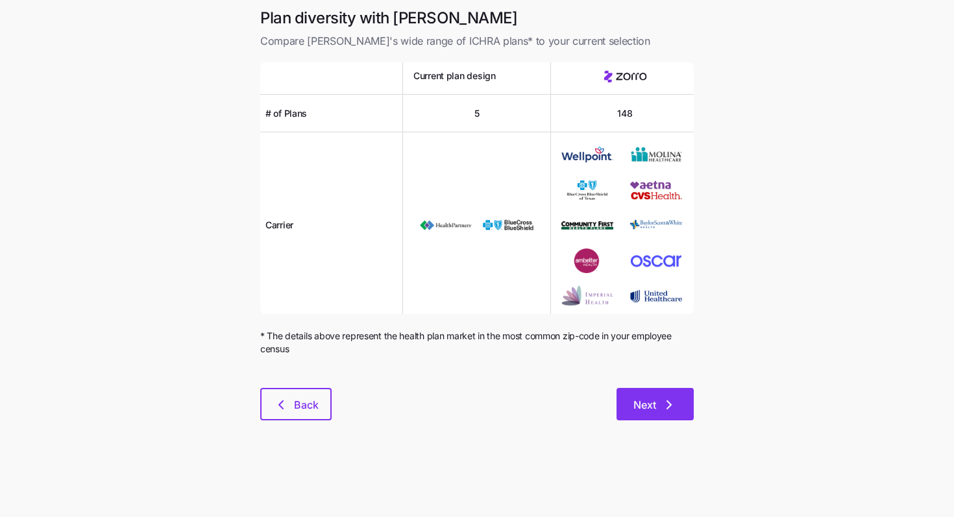
click at [597, 406] on icon "button" at bounding box center [669, 405] width 16 height 16
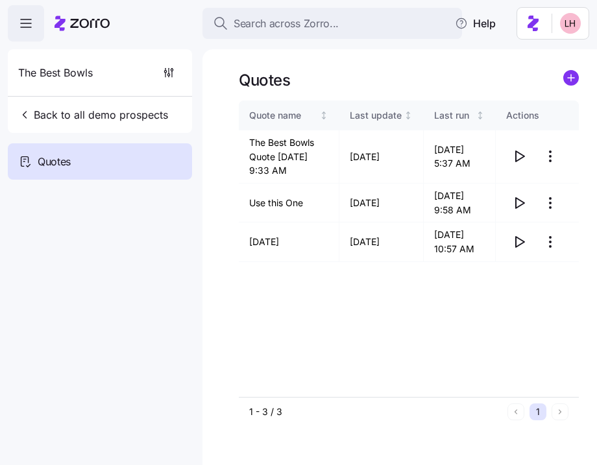
click at [319, 26] on span "Search across Zorro..." at bounding box center [286, 24] width 105 height 16
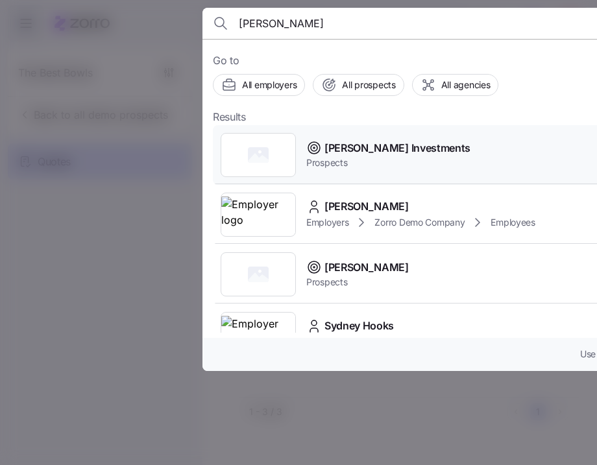
type input "[PERSON_NAME]"
click at [389, 147] on span "[PERSON_NAME] Investments" at bounding box center [398, 148] width 146 height 16
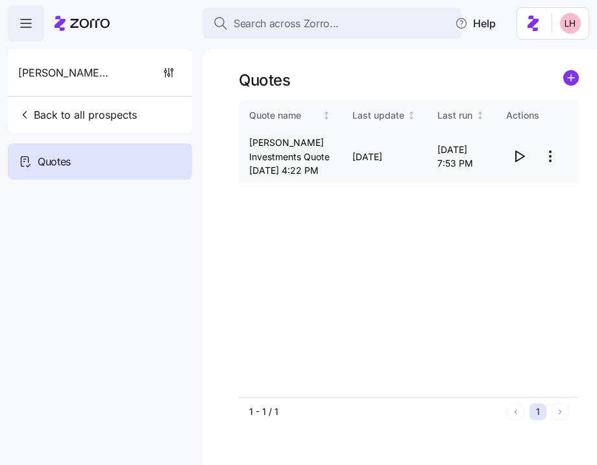
click at [522, 164] on icon "button" at bounding box center [520, 157] width 16 height 16
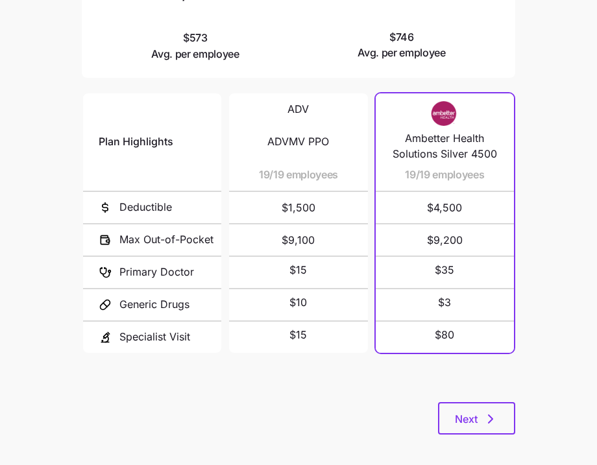
scroll to position [243, 0]
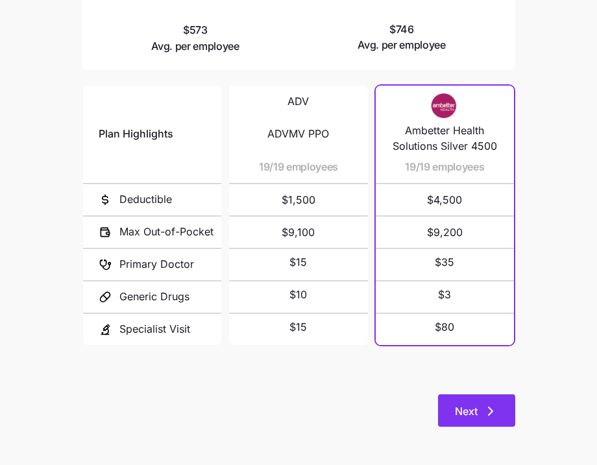
click at [500, 413] on button "Next" at bounding box center [476, 411] width 77 height 32
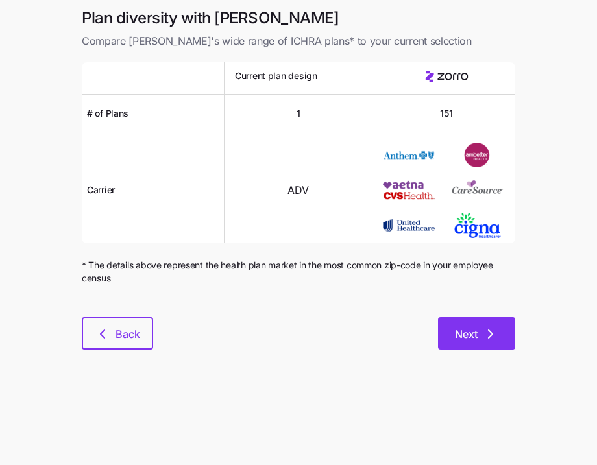
click at [484, 324] on button "Next" at bounding box center [476, 333] width 77 height 32
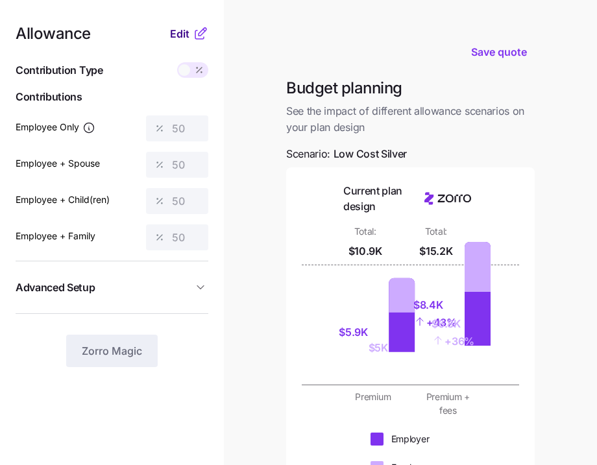
click at [178, 41] on span "Edit" at bounding box center [179, 34] width 19 height 16
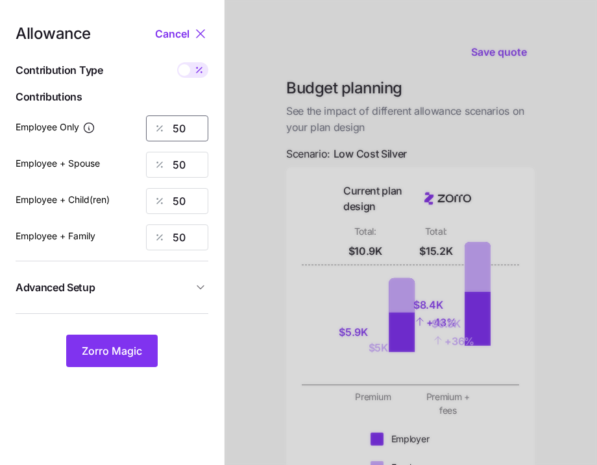
drag, startPoint x: 186, startPoint y: 116, endPoint x: 127, endPoint y: 111, distance: 59.2
click at [127, 111] on div "Allowance Cancel Contribution Type Use classes Contributions Employee Only 50 E…" at bounding box center [112, 196] width 193 height 341
type input "60"
click at [208, 206] on input "50" at bounding box center [177, 201] width 62 height 26
drag, startPoint x: 186, startPoint y: 159, endPoint x: 147, endPoint y: 155, distance: 39.8
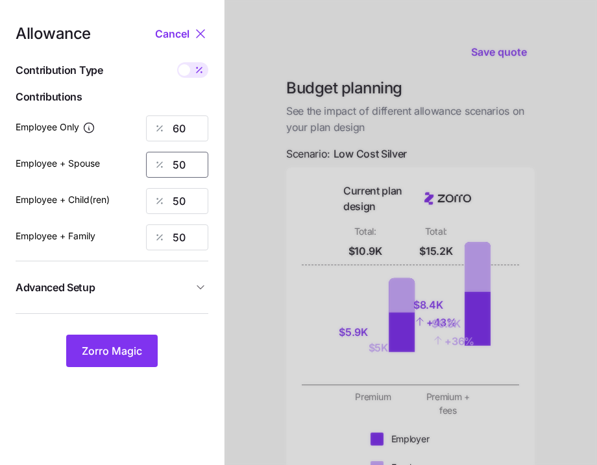
click at [148, 156] on div "50" at bounding box center [177, 165] width 62 height 26
type input "0"
drag, startPoint x: 188, startPoint y: 201, endPoint x: 140, endPoint y: 196, distance: 47.6
click at [140, 196] on div "Employee + Child(ren) 50" at bounding box center [112, 201] width 193 height 26
type input "0"
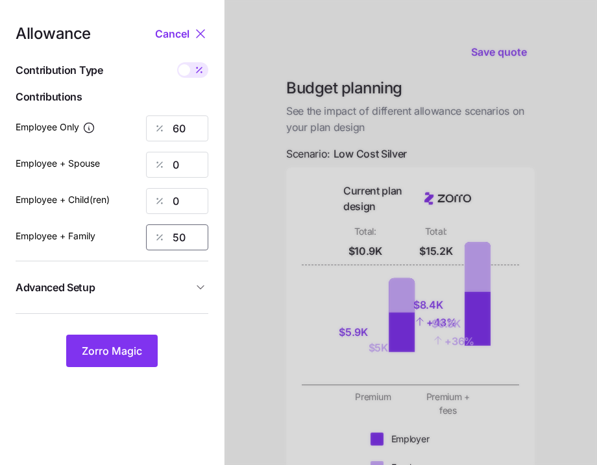
drag, startPoint x: 187, startPoint y: 228, endPoint x: 166, endPoint y: 225, distance: 21.7
click at [168, 227] on div "50" at bounding box center [177, 238] width 62 height 26
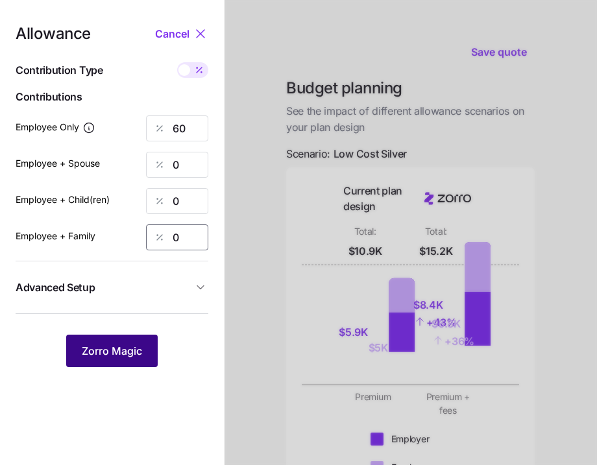
type input "0"
click at [131, 344] on span "Zorro Magic" at bounding box center [112, 351] width 60 height 16
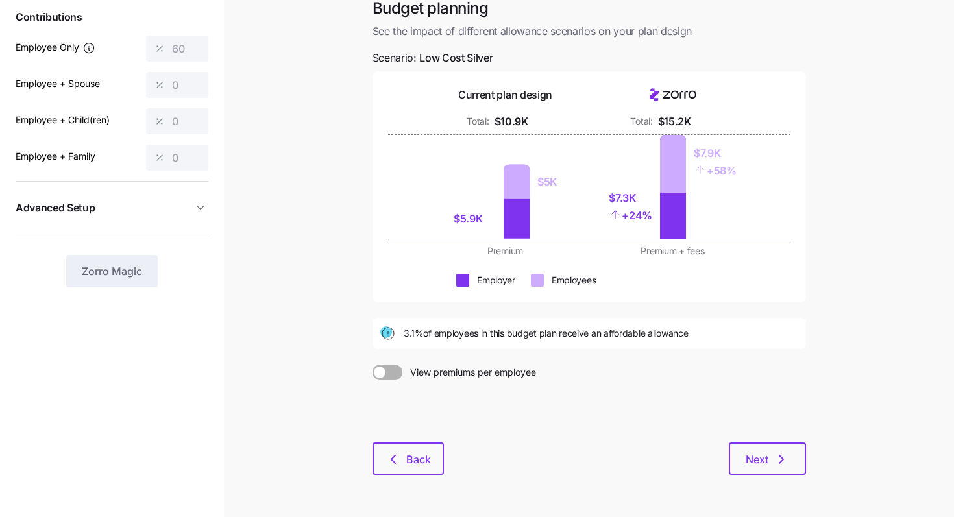
scroll to position [86, 0]
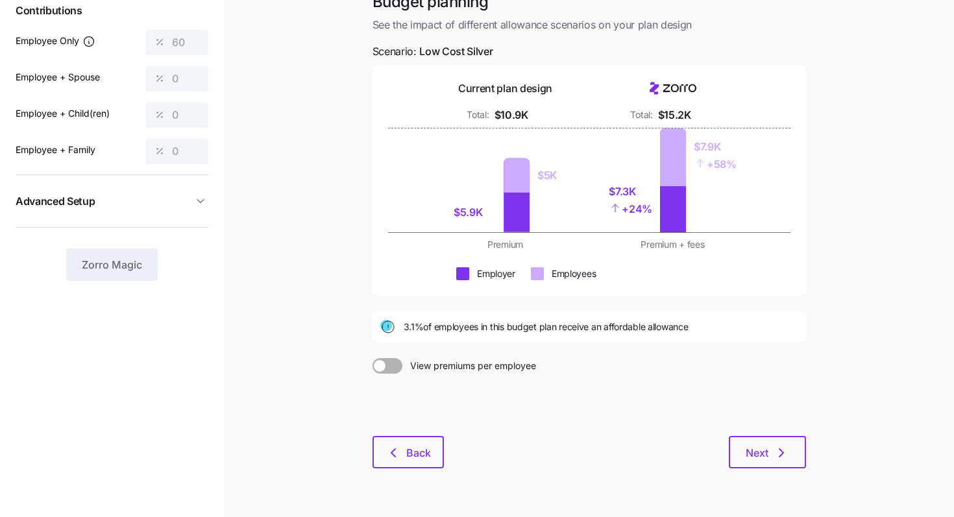
click at [597, 465] on div "Budget planning See the impact of different allowance scenarios on your plan de…" at bounding box center [589, 238] width 454 height 493
click at [597, 454] on icon "button" at bounding box center [782, 453] width 16 height 16
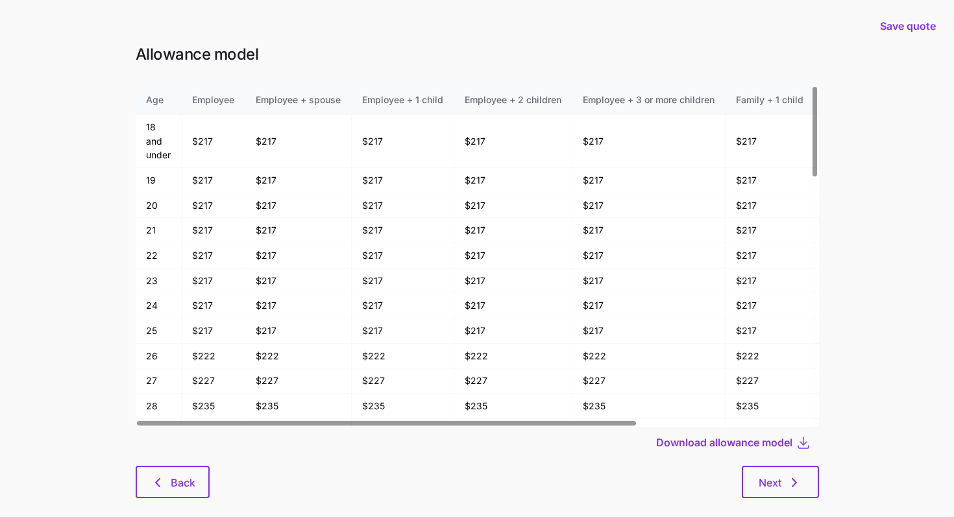
scroll to position [20, 0]
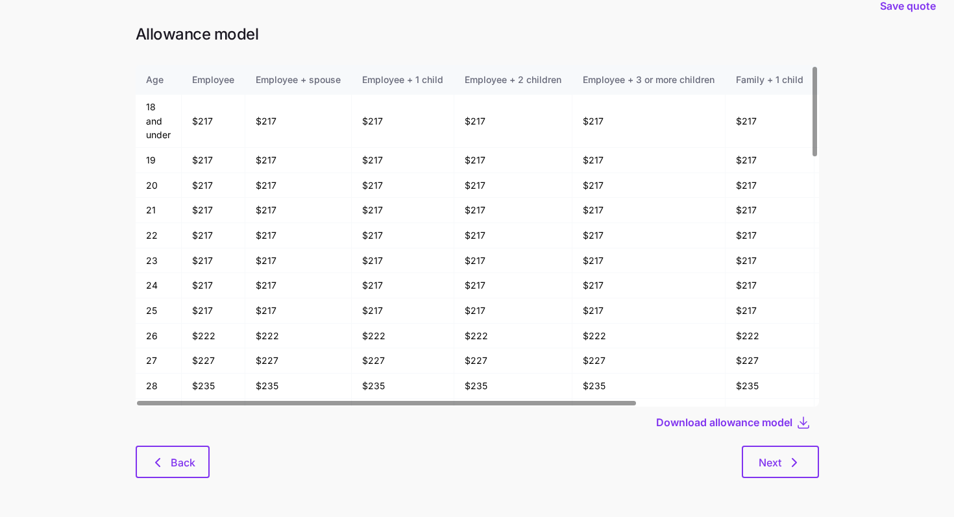
click at [597, 443] on div at bounding box center [478, 442] width 684 height 8
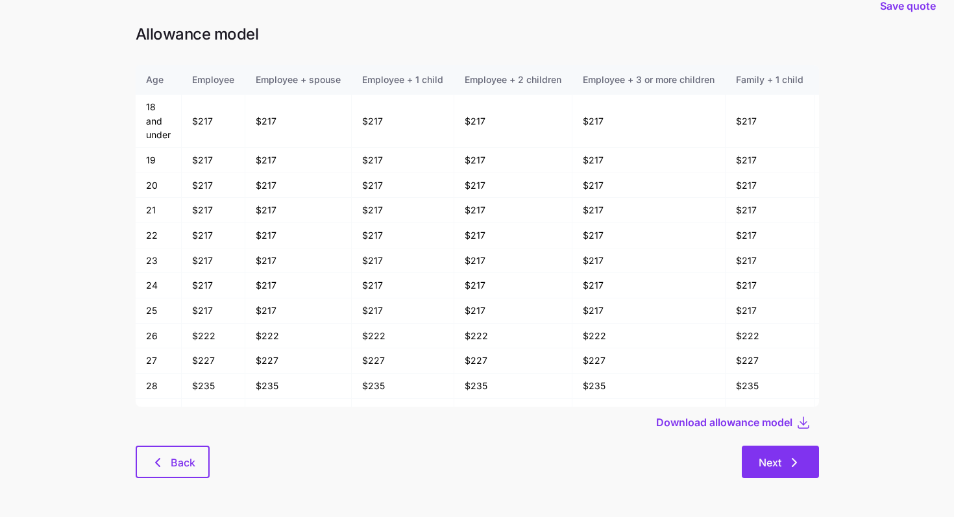
click at [597, 465] on icon "button" at bounding box center [795, 463] width 16 height 16
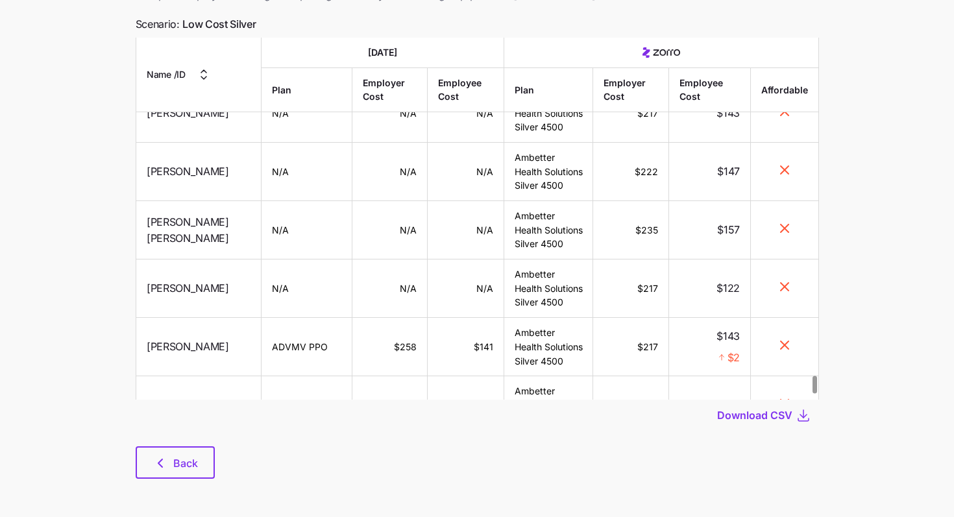
scroll to position [7192, 0]
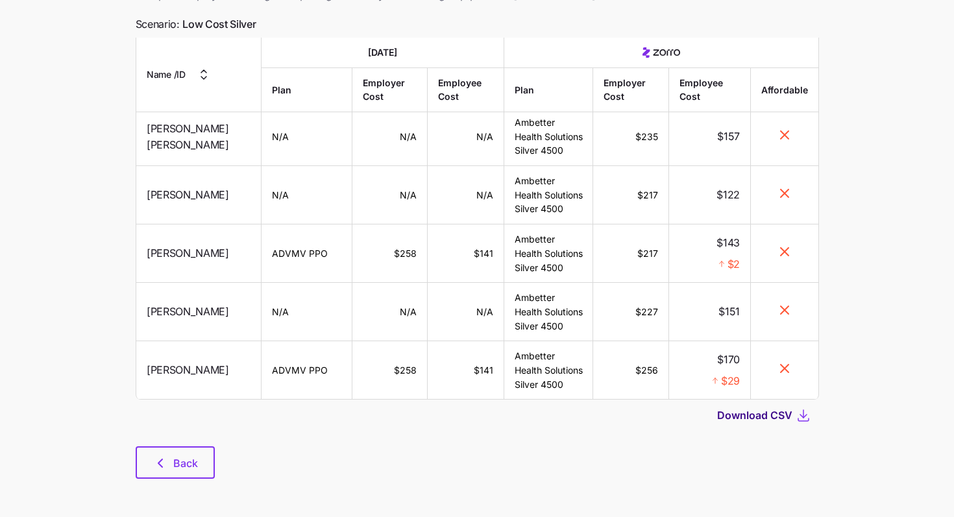
click at [597, 413] on span "Download CSV" at bounding box center [754, 416] width 75 height 16
click at [194, 453] on button "Back" at bounding box center [175, 463] width 79 height 32
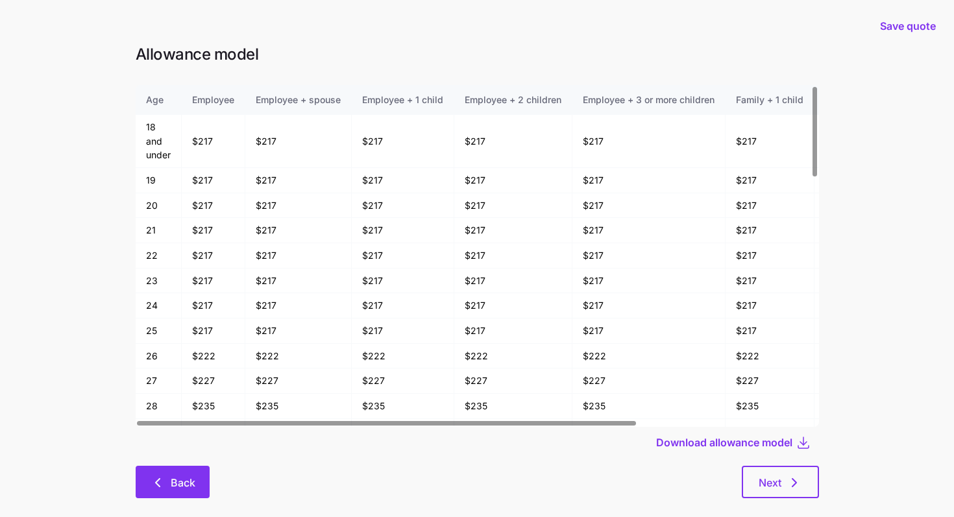
click at [190, 465] on button "Back" at bounding box center [173, 482] width 74 height 32
